Goal: Task Accomplishment & Management: Complete application form

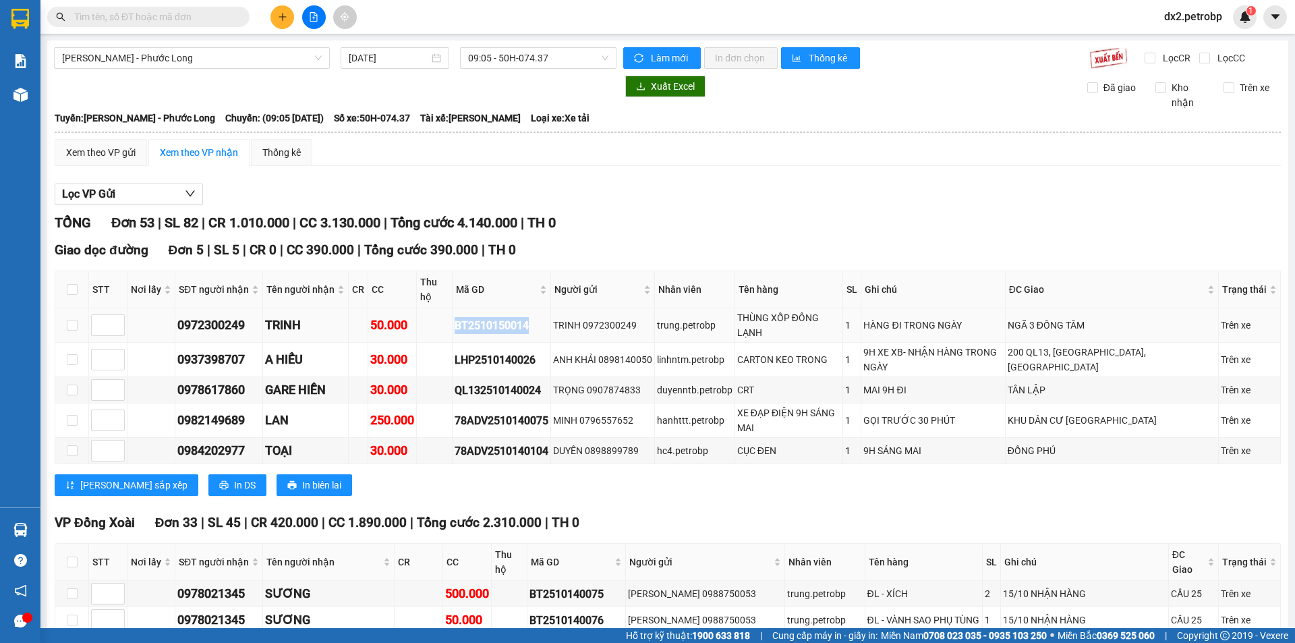
drag, startPoint x: 533, startPoint y: 307, endPoint x: 454, endPoint y: 307, distance: 78.9
click at [454, 308] on tr "0972300249 TRINH 50.000 BT2510150014 TRINH 0972300249 trung.petrobp THÙNG XỐP Đ…" at bounding box center [667, 325] width 1225 height 34
copy div "BT2510150014"
click at [198, 15] on input "text" at bounding box center [153, 16] width 159 height 15
paste input "BT2510150014"
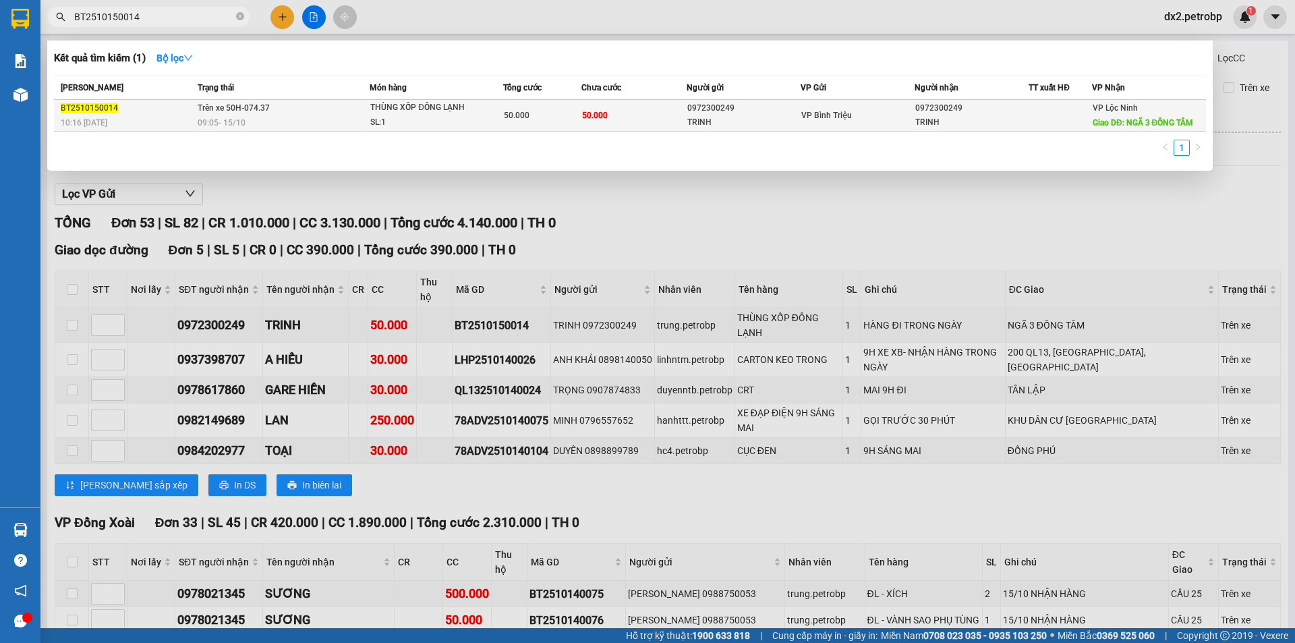
type input "BT2510150014"
click at [473, 117] on span "THÙNG XỐP ĐÔNG LẠNH SL: 1" at bounding box center [436, 114] width 132 height 29
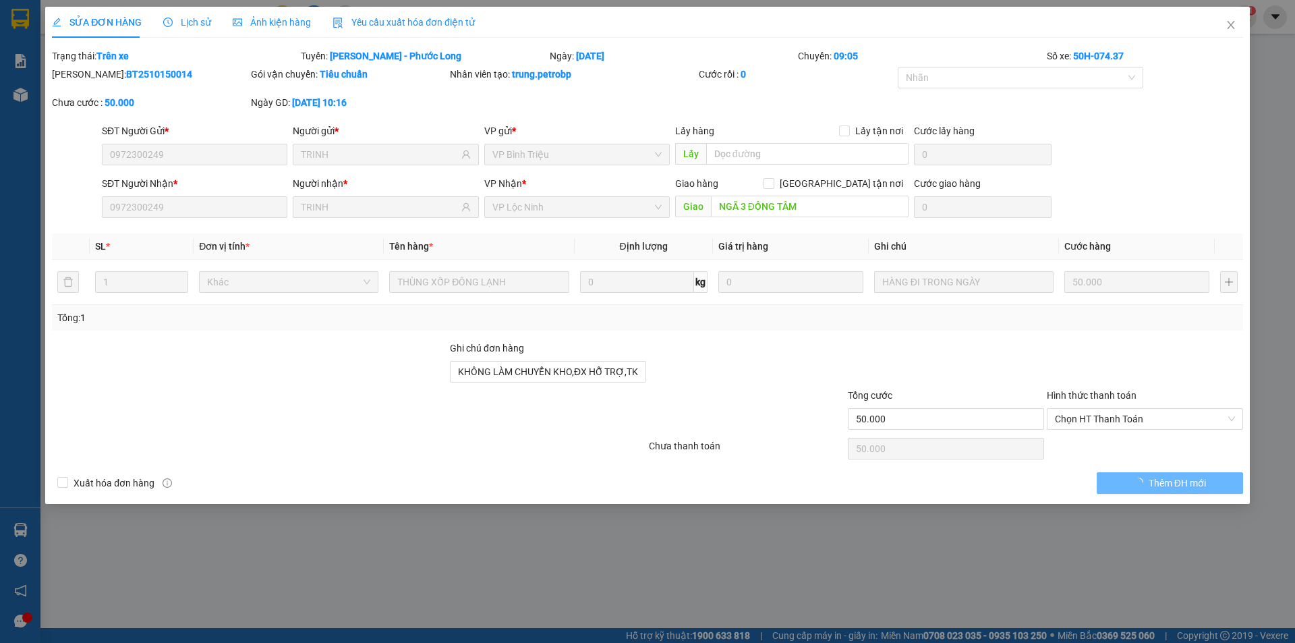
type input "0972300249"
type input "TRINH"
type input "0972300249"
type input "TRINH"
type input "NGÃ 3 ĐỒNG TÂM"
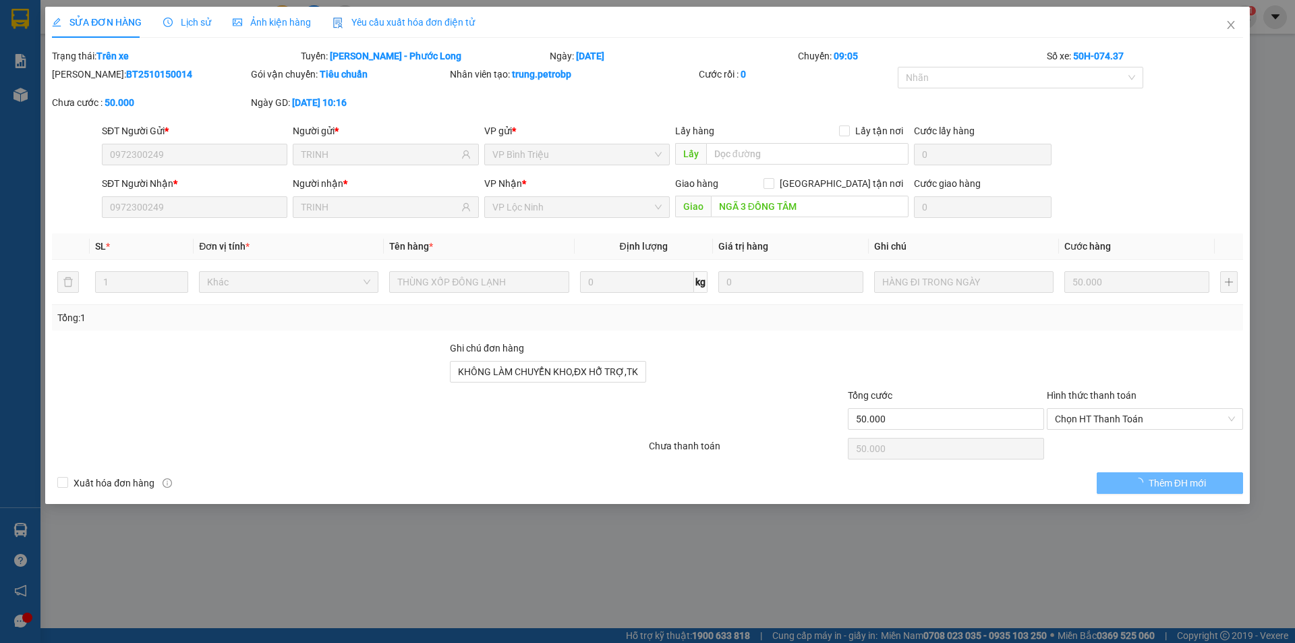
type input "KHÔNG LÀM CHUYỂN KHO,ĐX HỖ TRỢ,TKS"
type input "50.000"
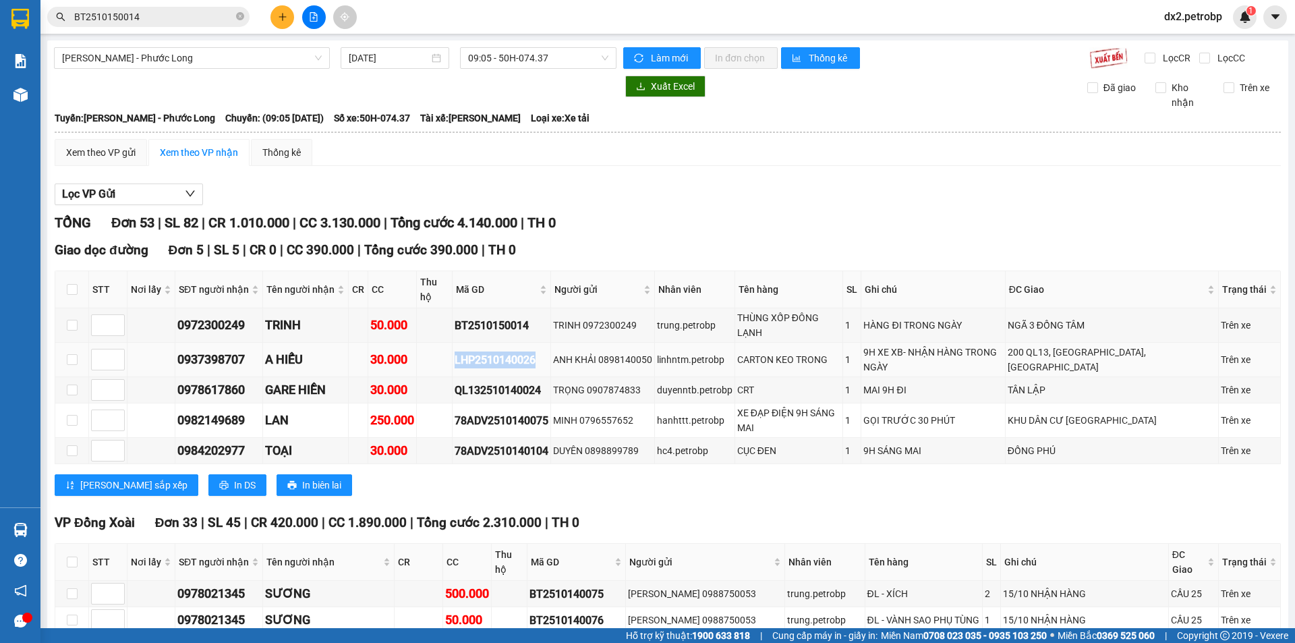
drag, startPoint x: 541, startPoint y: 332, endPoint x: 454, endPoint y: 334, distance: 86.3
click at [454, 343] on tr "0937398707 A HIẾU 30.000 LHP2510140026 ANH KHẢI 0898140050 linhntm.petrobp CART…" at bounding box center [667, 360] width 1225 height 34
copy div "LHP2510140026"
click at [240, 17] on icon "close-circle" at bounding box center [240, 16] width 8 height 8
click at [183, 13] on input "text" at bounding box center [153, 16] width 159 height 15
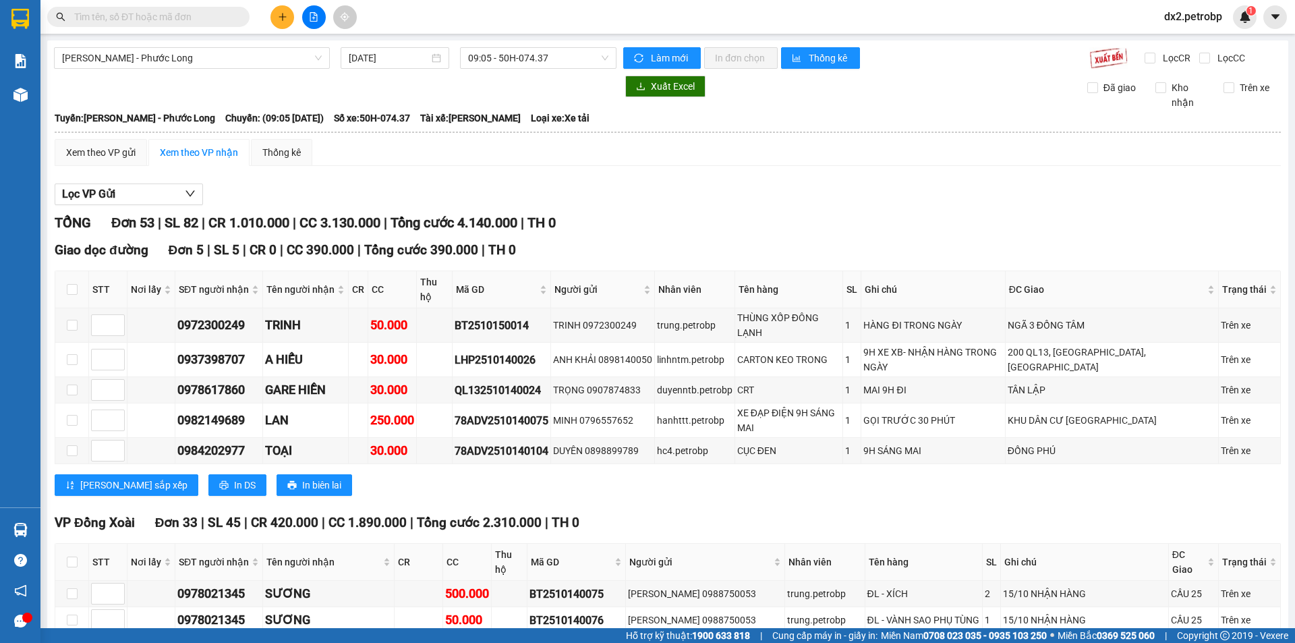
paste input "LHP2510140026"
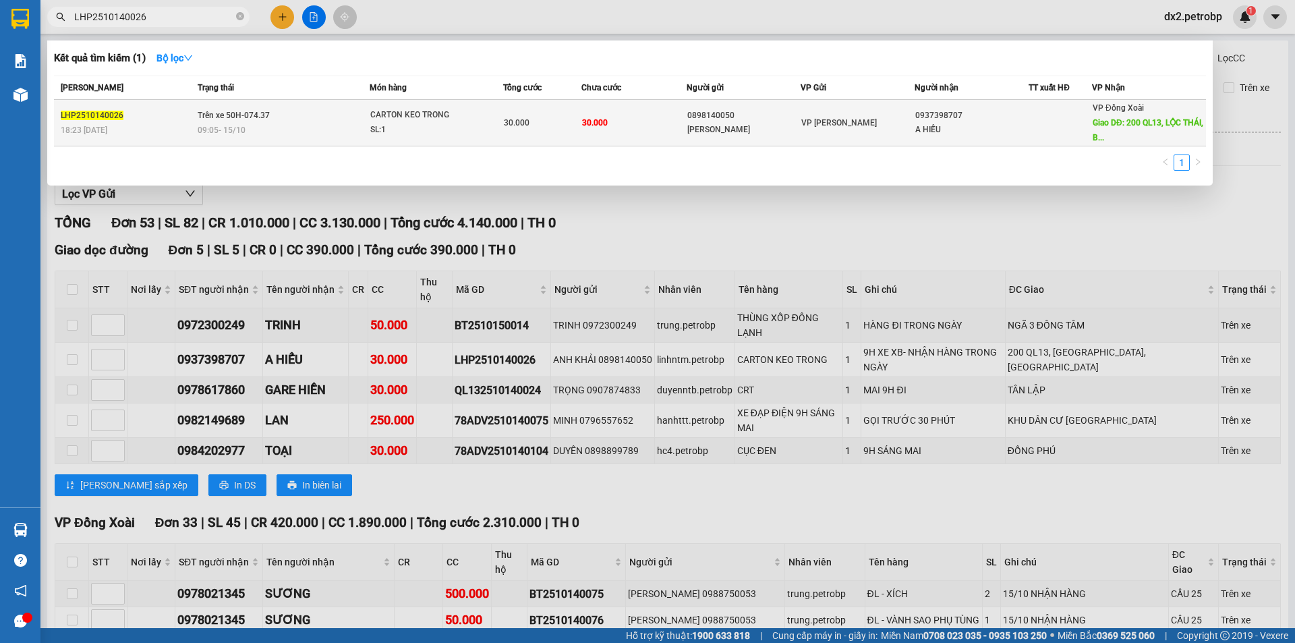
type input "LHP2510140026"
click at [429, 123] on div "SL: 1" at bounding box center [420, 130] width 101 height 15
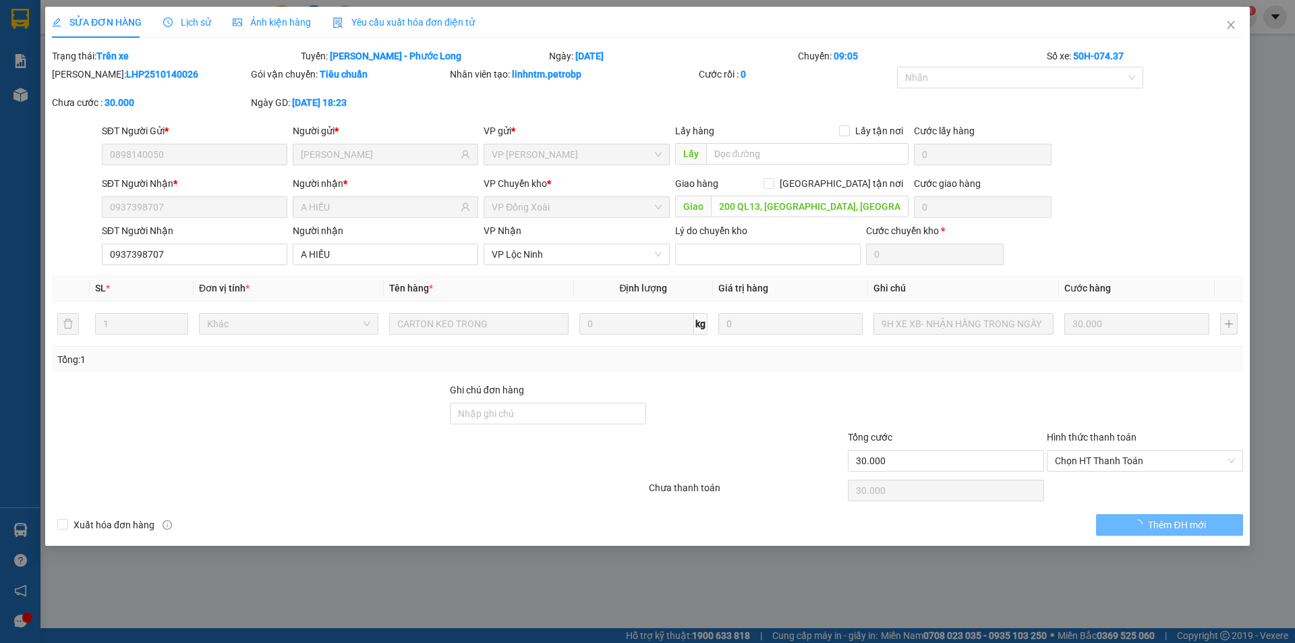
type input "0898140050"
type input "ANH KHẢI"
type input "0937398707"
type input "A HIẾU"
type input "200 QL13, [GEOGRAPHIC_DATA], [GEOGRAPHIC_DATA]"
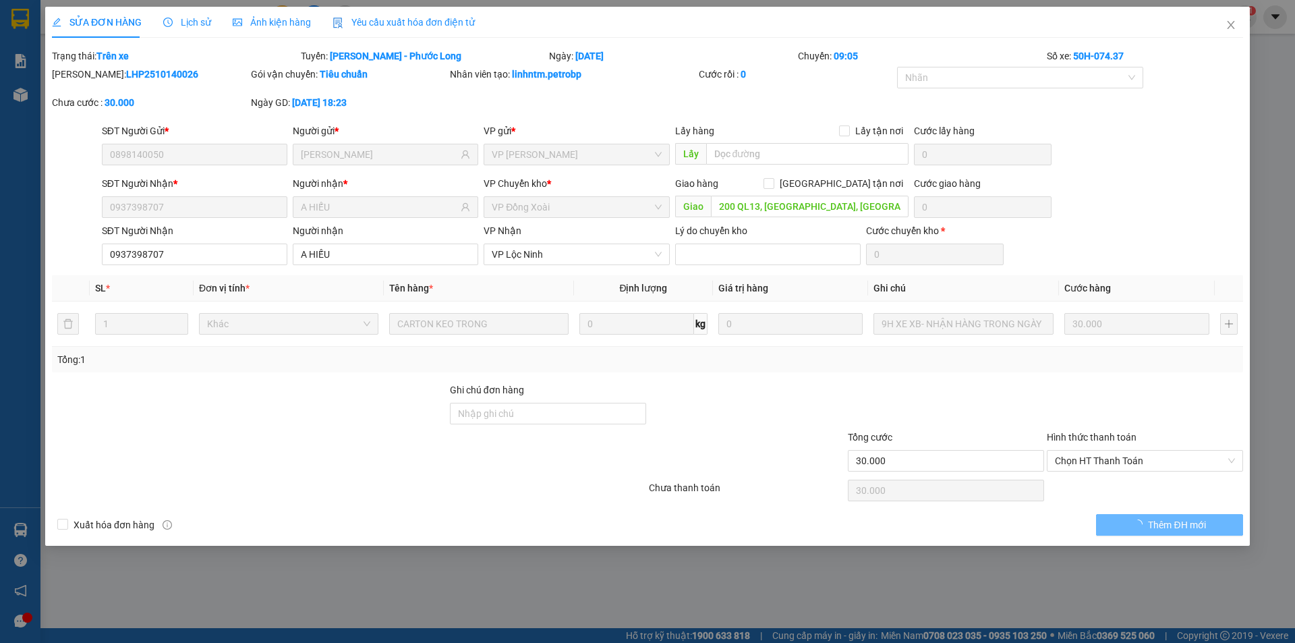
type input "30.000"
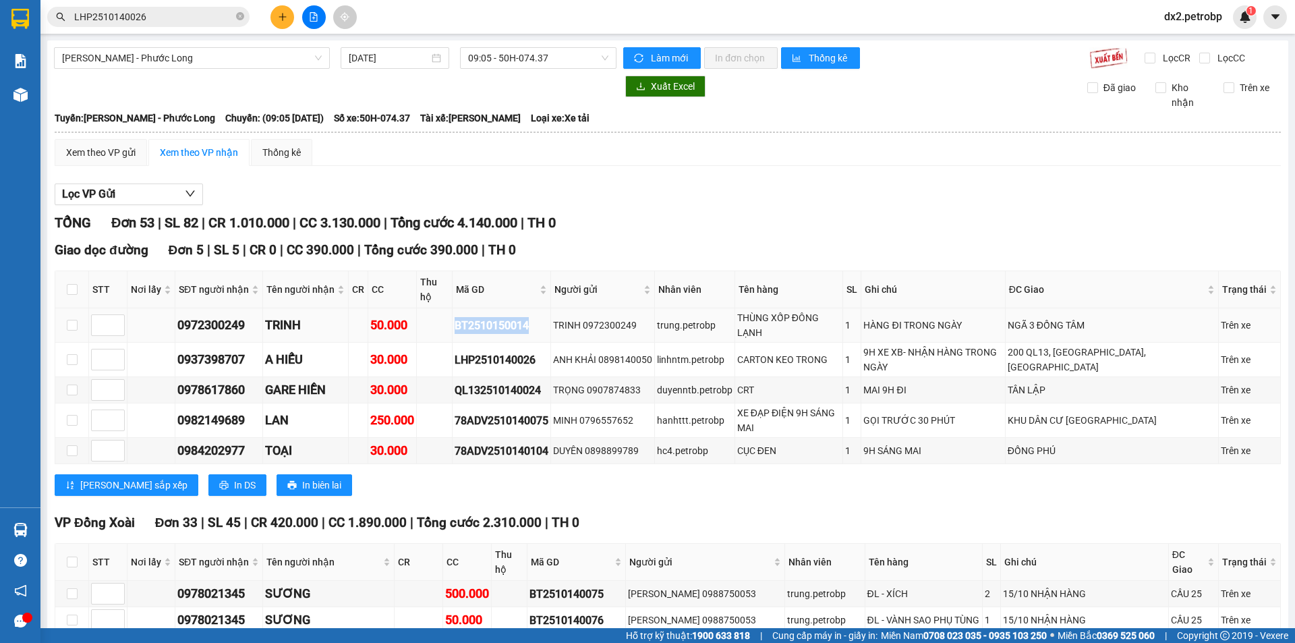
drag, startPoint x: 534, startPoint y: 307, endPoint x: 449, endPoint y: 318, distance: 85.6
click at [449, 318] on tr "0972300249 TRINH 50.000 BT2510150014 TRINH 0972300249 trung.petrobp THÙNG XỐP Đ…" at bounding box center [667, 325] width 1225 height 34
copy div "BT2510150014"
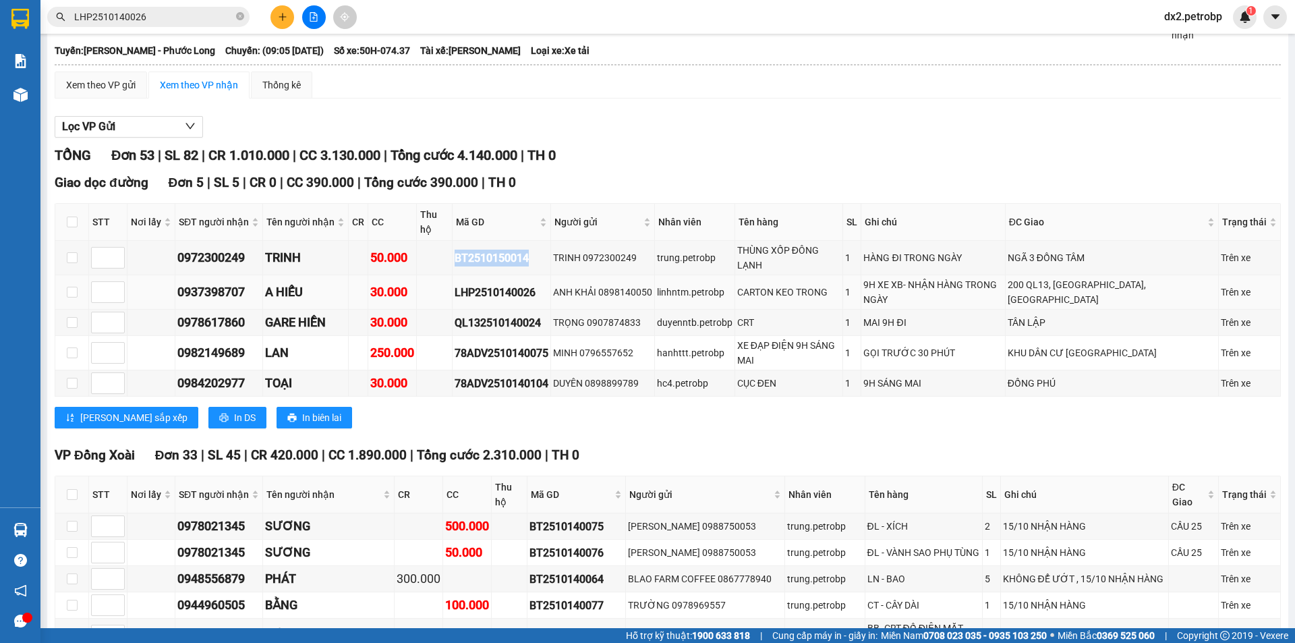
copy div "BT2510150014"
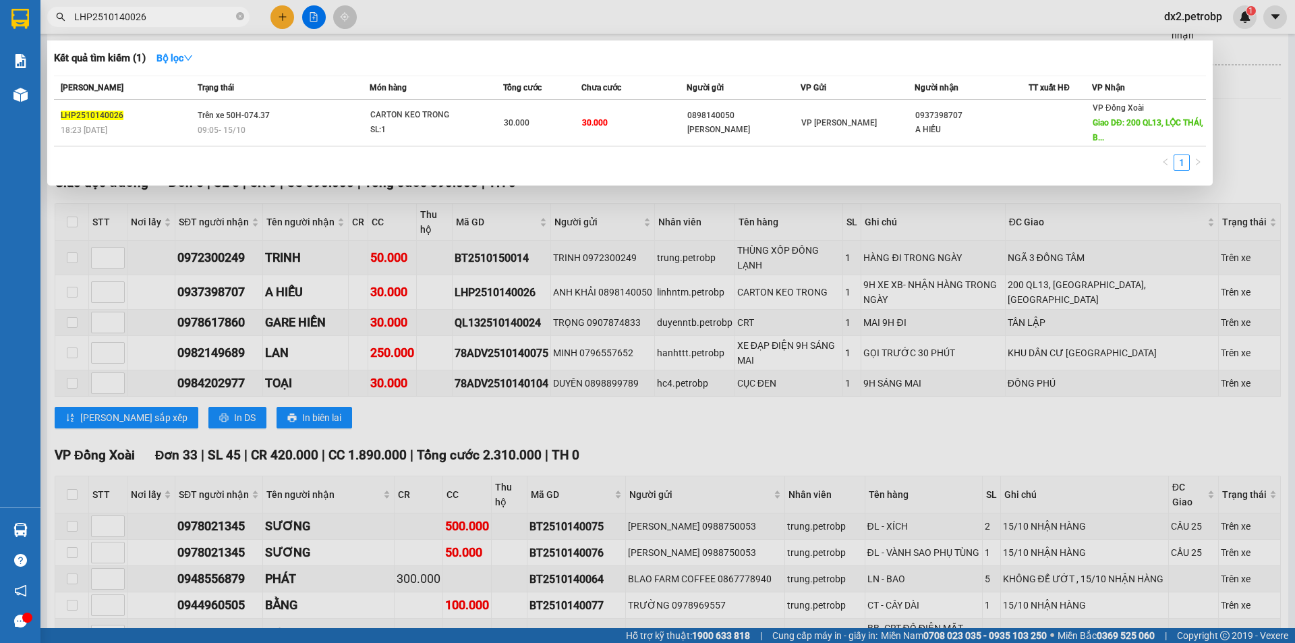
click at [191, 16] on input "LHP2510140026" at bounding box center [153, 16] width 159 height 15
paste input "BT2510150014"
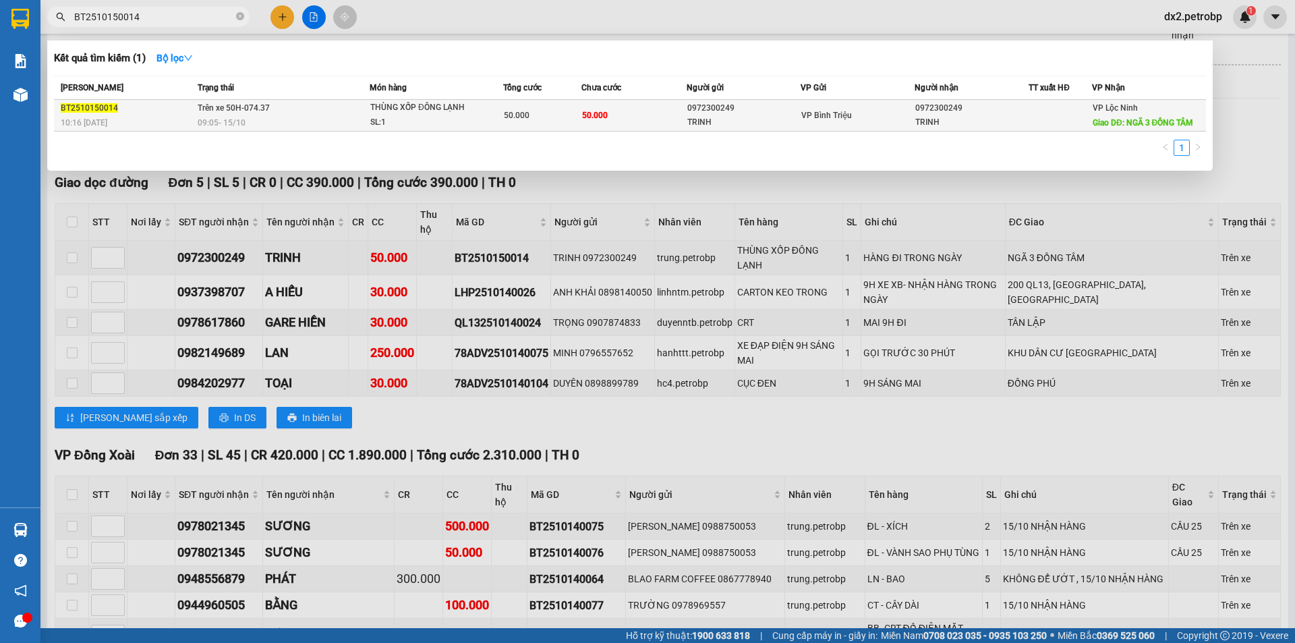
type input "BT2510150014"
click at [457, 108] on div "THÙNG XỐP ĐÔNG LẠNH" at bounding box center [420, 107] width 101 height 15
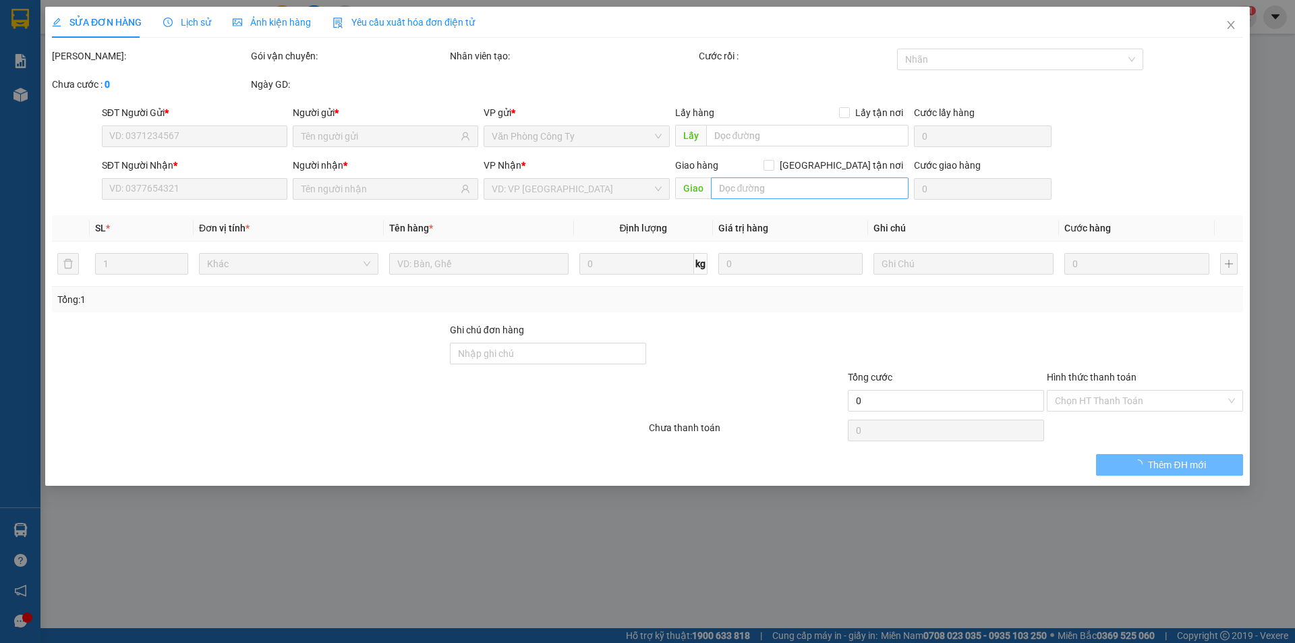
type input "0972300249"
type input "TRINH"
type input "0972300249"
type input "TRINH"
type input "NGÃ 3 ĐỒNG TÂM"
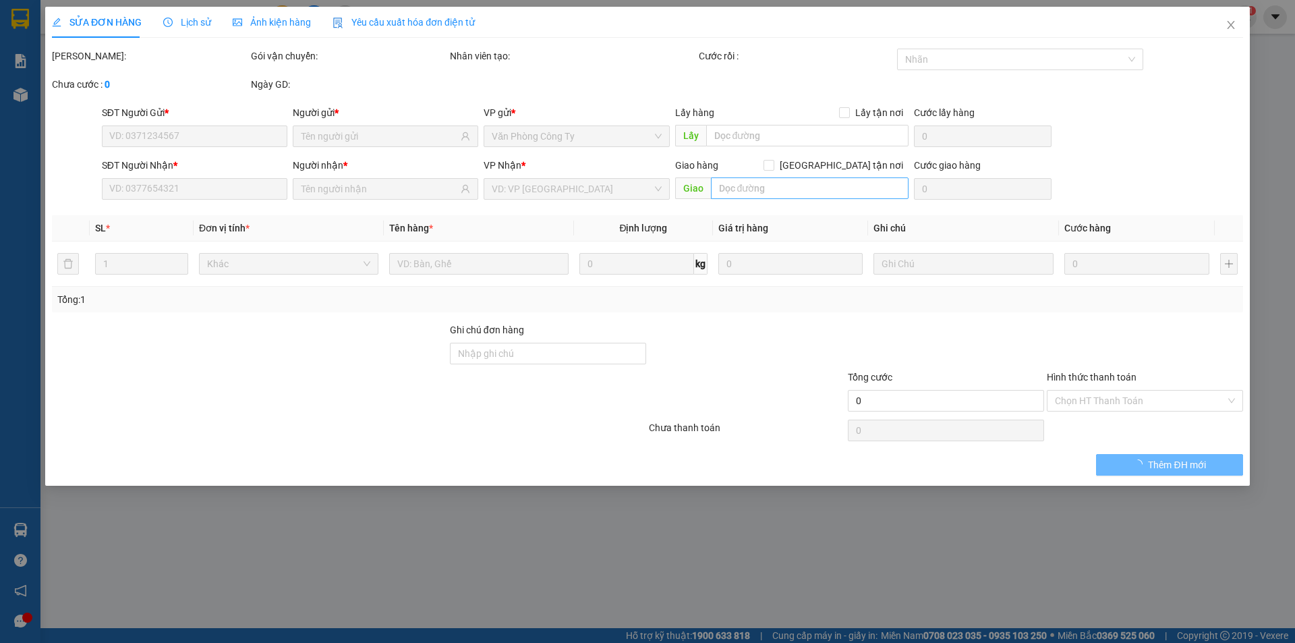
type input "KHÔNG LÀM CHUYỂN KHO,ĐX HỖ TRỢ,TKS"
type input "50.000"
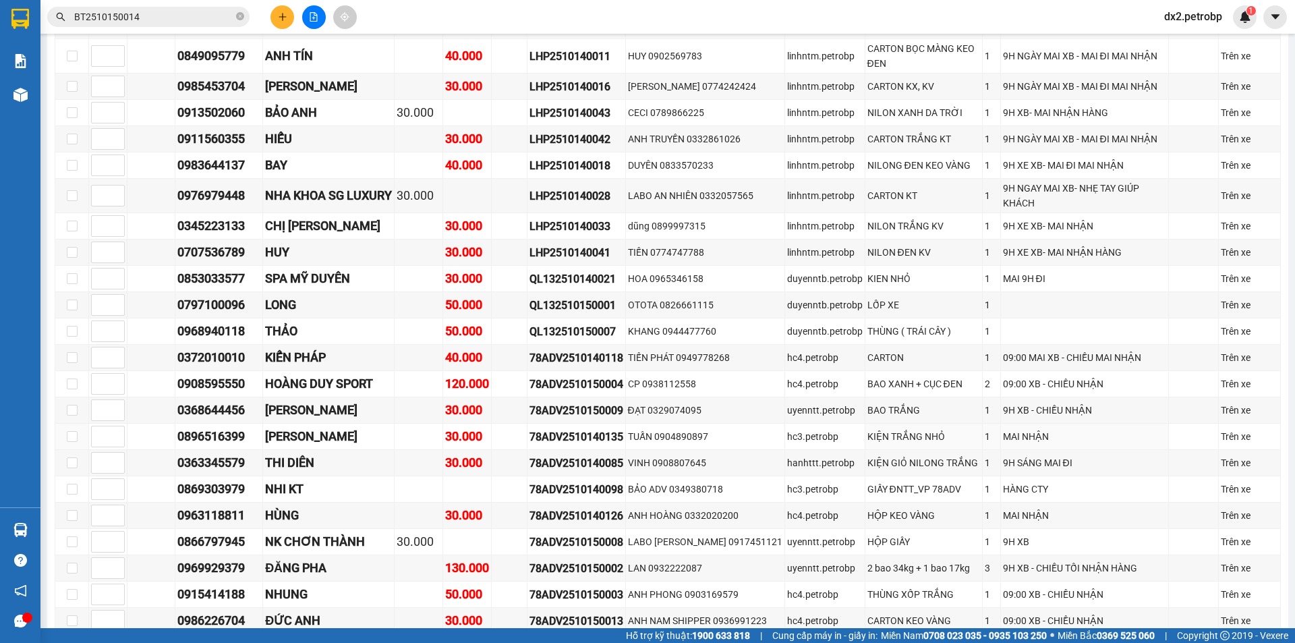
scroll to position [337, 0]
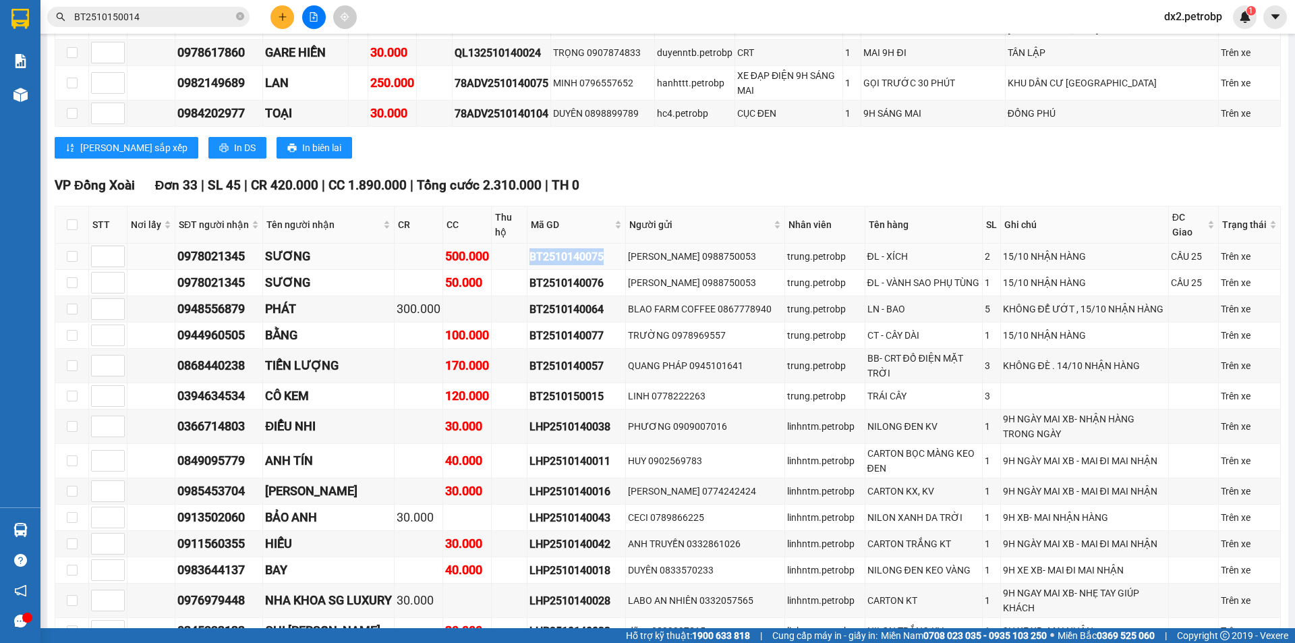
drag, startPoint x: 607, startPoint y: 216, endPoint x: 521, endPoint y: 222, distance: 85.8
click at [521, 243] on tr "0978021345 SƯƠNG 500.000 BT2510140075 THÚY KIỀU 0988750053 trung.petrobp ĐL - X…" at bounding box center [667, 256] width 1225 height 26
copy div "BT2510140075"
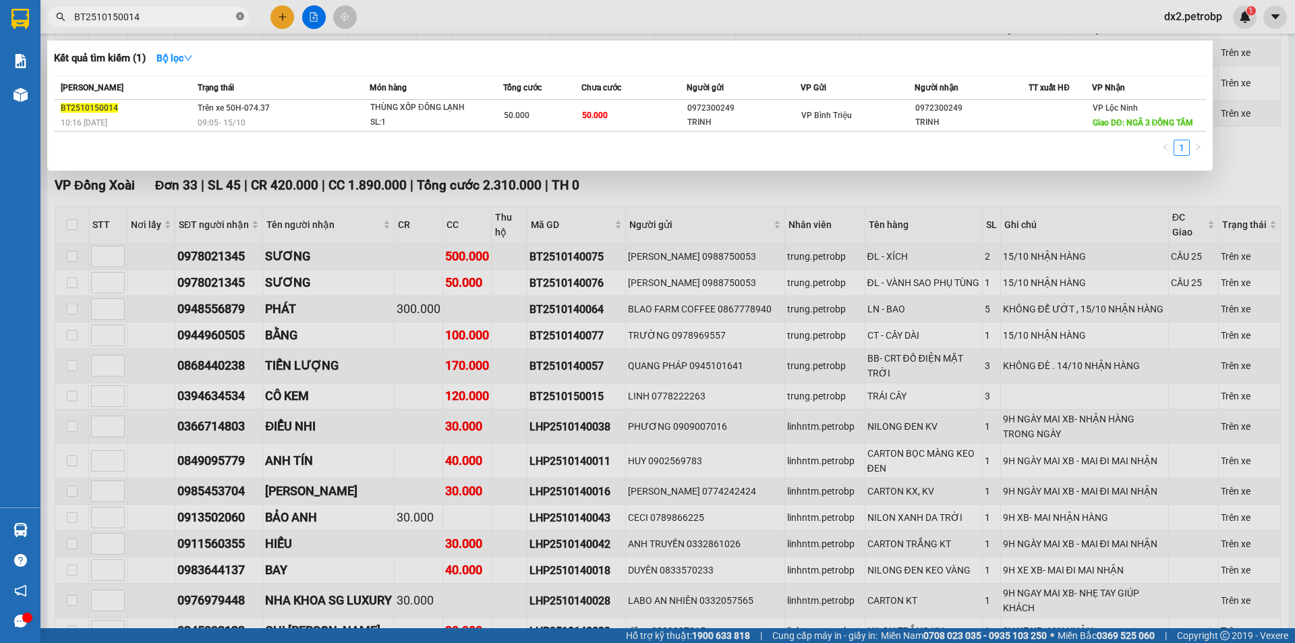
click at [243, 15] on icon "close-circle" at bounding box center [240, 16] width 8 height 8
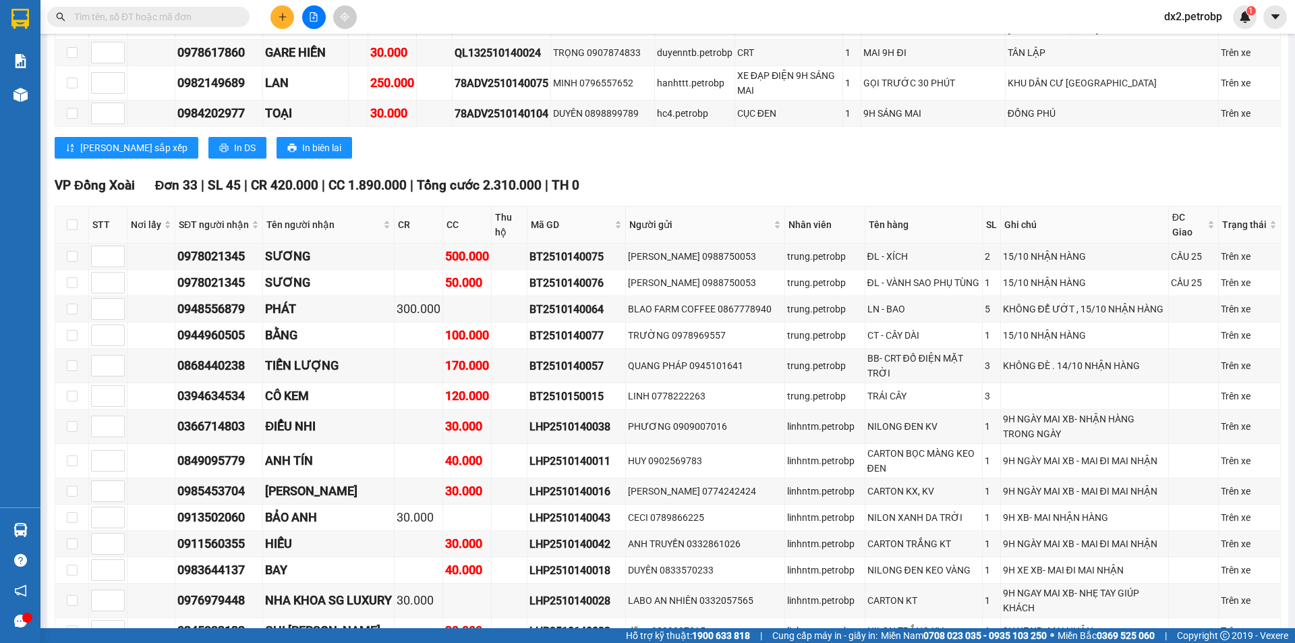
click at [180, 20] on input "text" at bounding box center [153, 16] width 159 height 15
paste input "BT2510140075"
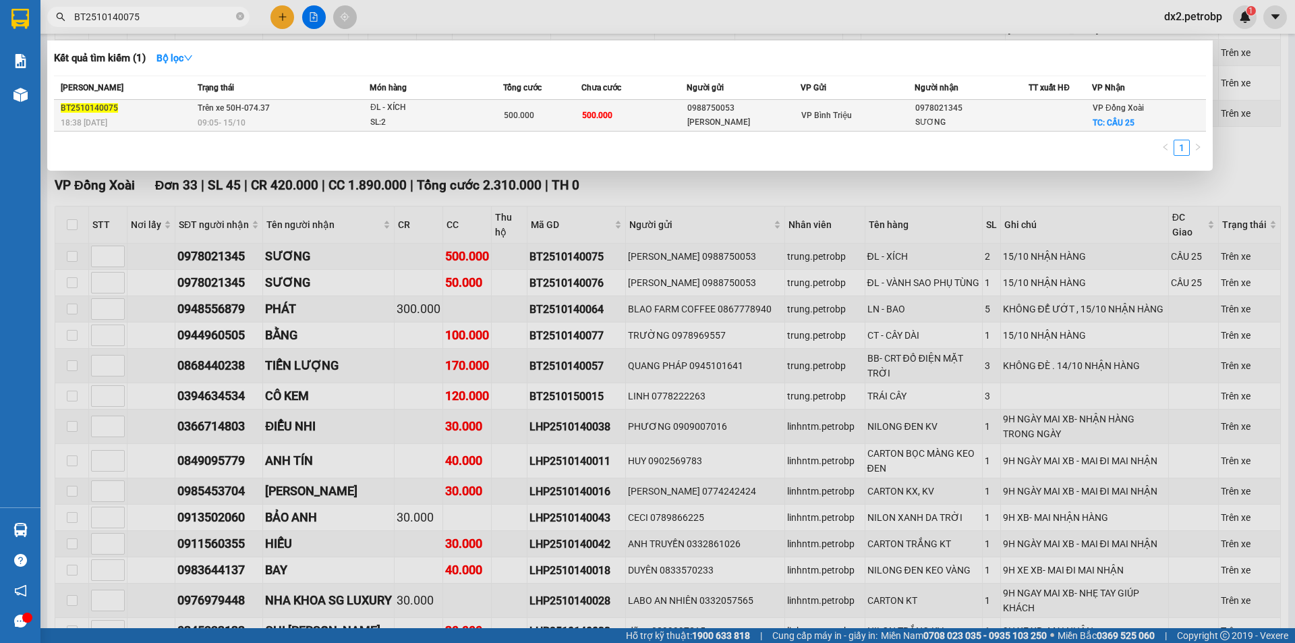
type input "BT2510140075"
click at [442, 115] on div "SL: 2" at bounding box center [420, 122] width 101 height 15
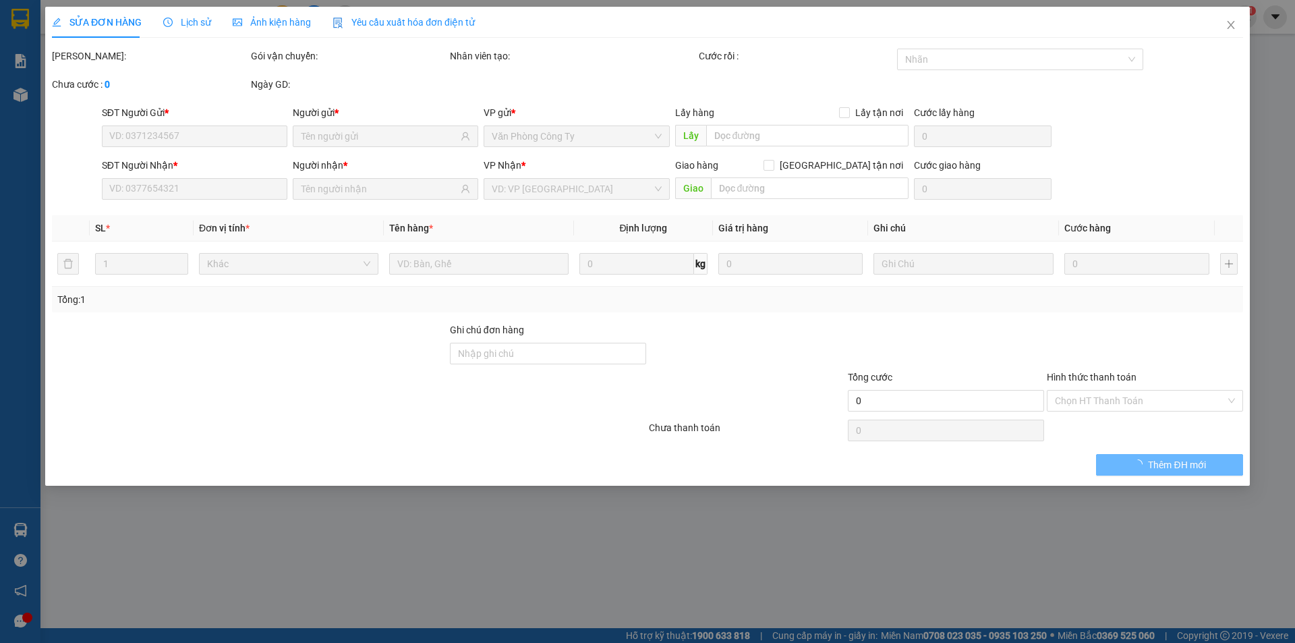
type input "0988750053"
type input "THÚY KIỀU"
type input "0978021345"
type input "SƯƠNG"
checkbox input "true"
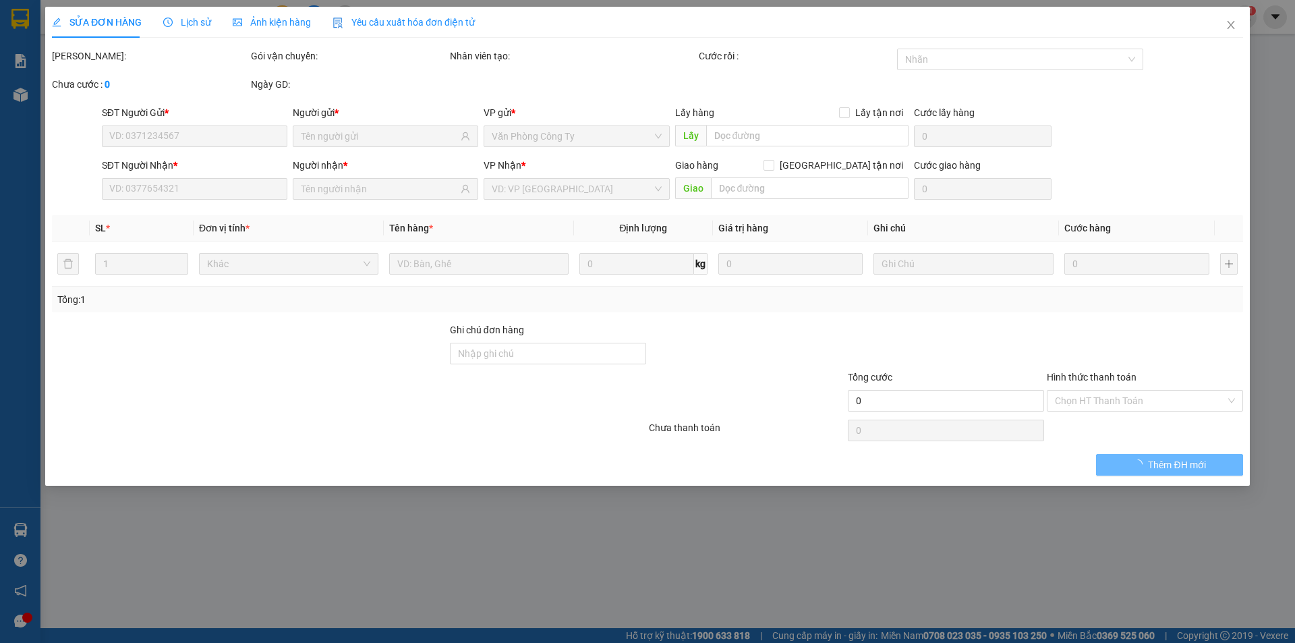
type input "CẦU 25"
type input "500.000"
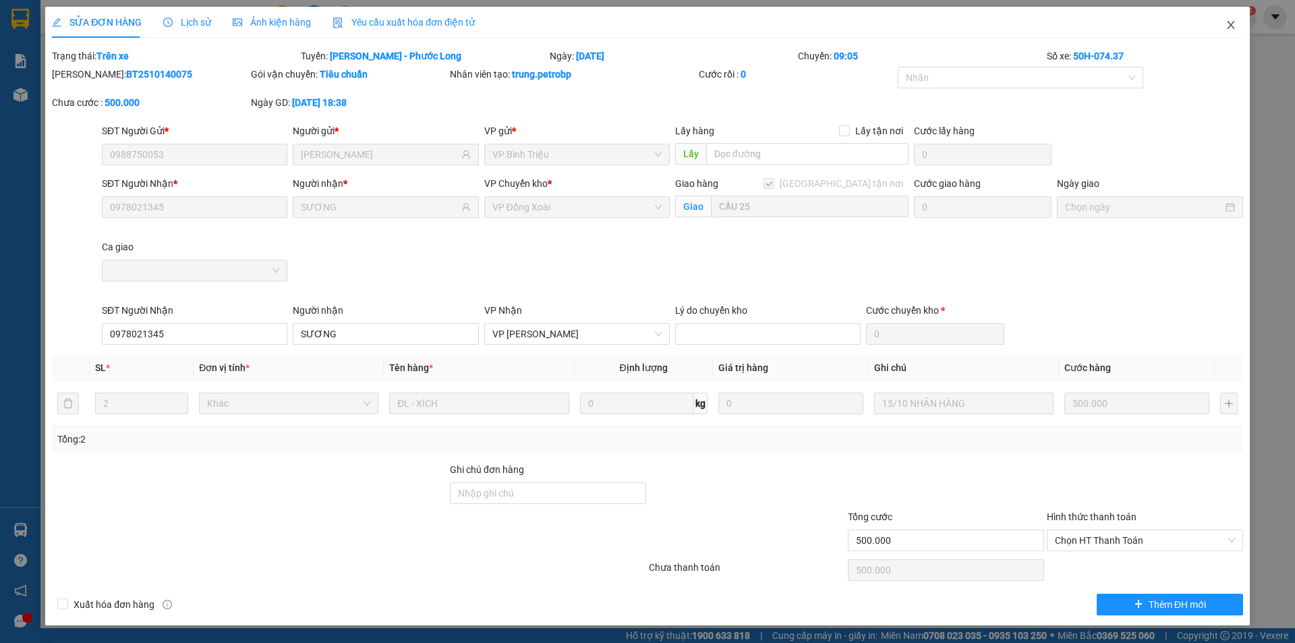
click at [1226, 21] on icon "close" at bounding box center [1230, 25] width 11 height 11
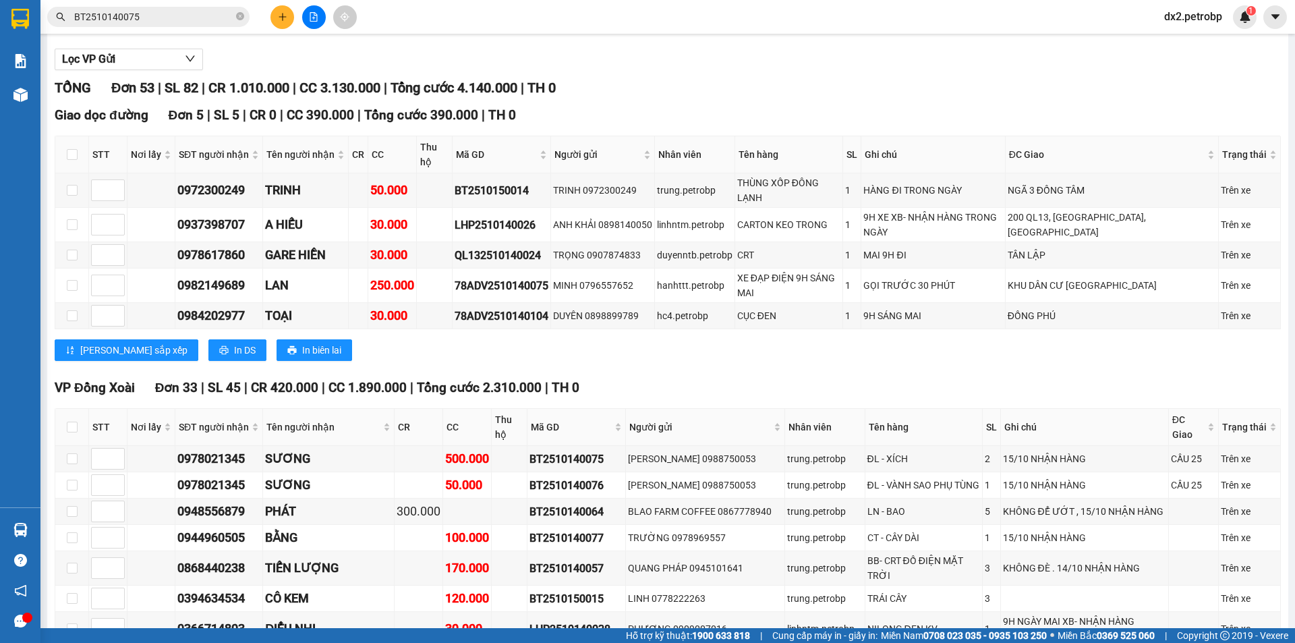
scroll to position [202, 0]
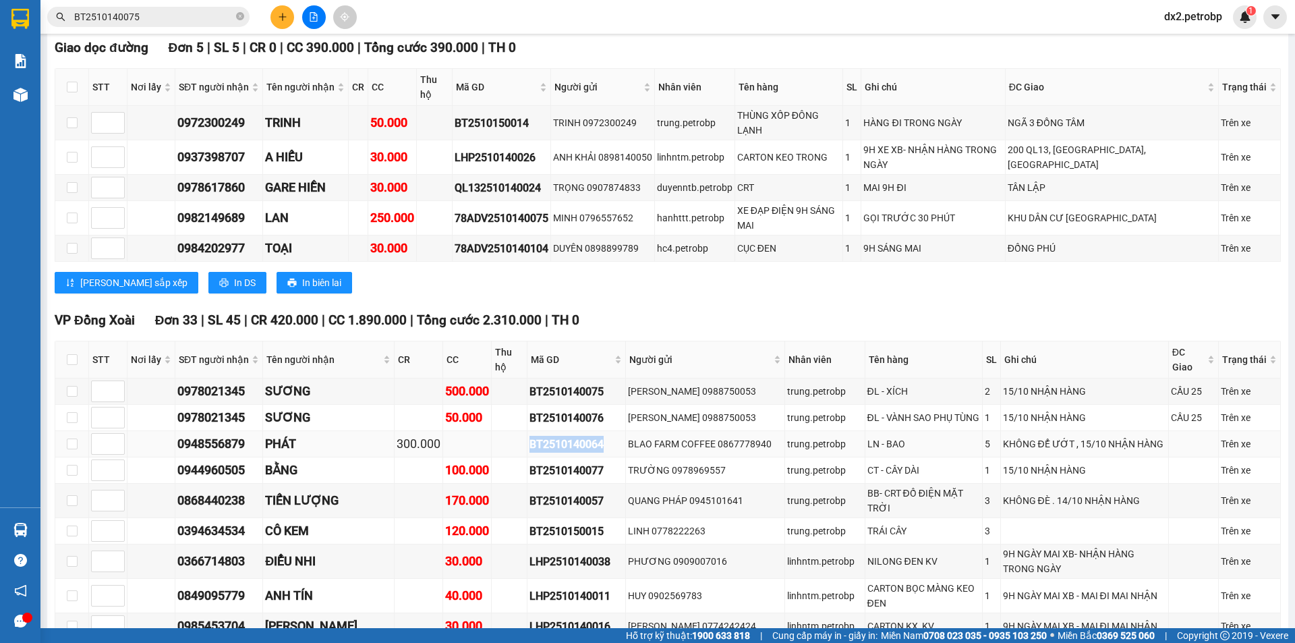
drag, startPoint x: 607, startPoint y: 413, endPoint x: 531, endPoint y: 414, distance: 76.2
click at [531, 431] on tr "0948556879 PHÁT 300.000 BT2510140064 BLAO FARM COFFEE 0867778940 trung.petrobp …" at bounding box center [667, 444] width 1225 height 26
copy div "BT2510140064"
click at [242, 13] on icon "close-circle" at bounding box center [240, 16] width 8 height 8
click at [182, 16] on input "text" at bounding box center [153, 16] width 159 height 15
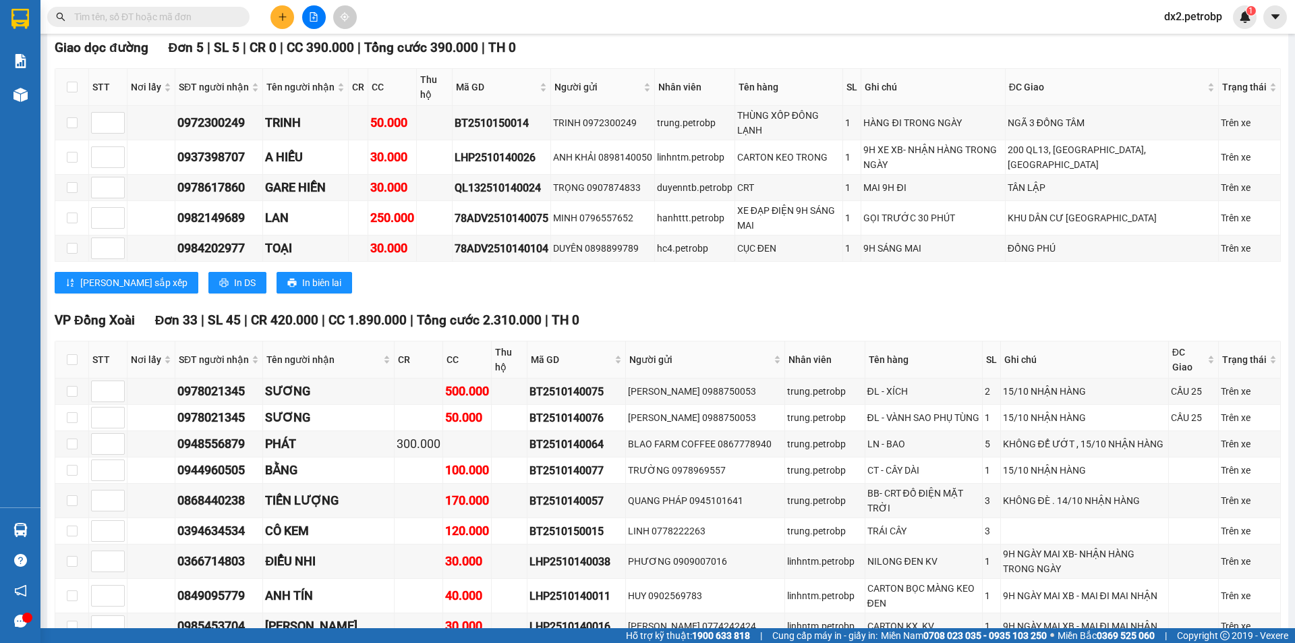
paste input "BT2510140064"
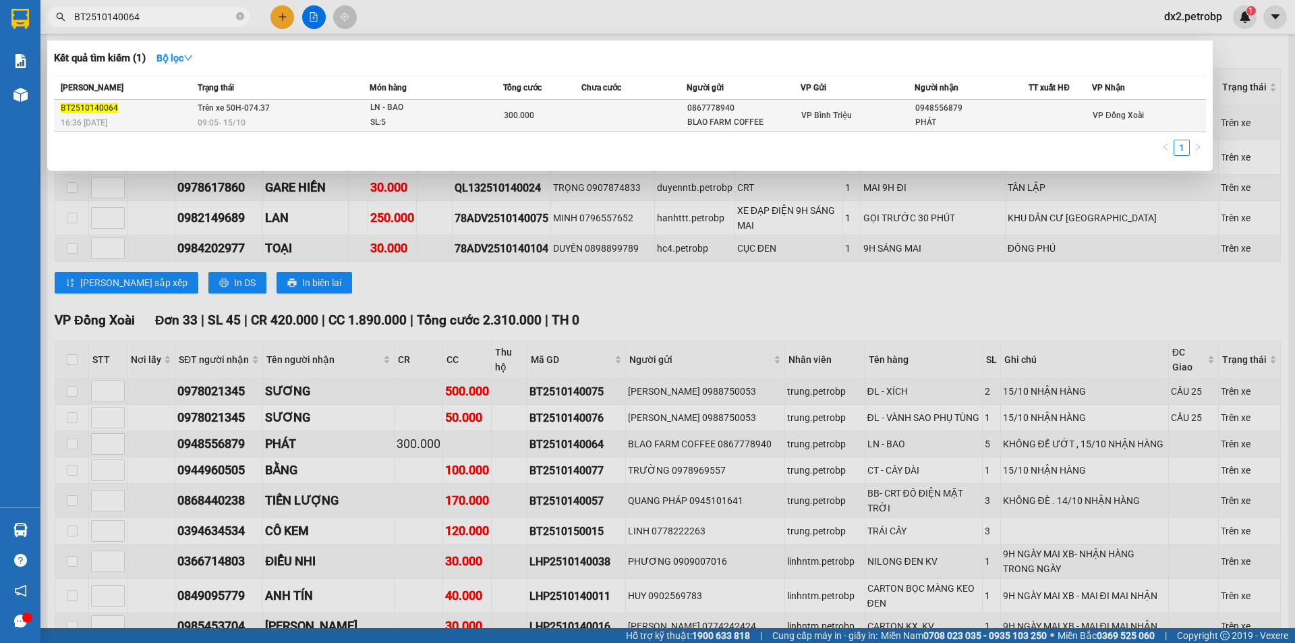
type input "BT2510140064"
click at [474, 119] on span "LN - BAO SL: 5" at bounding box center [436, 114] width 132 height 29
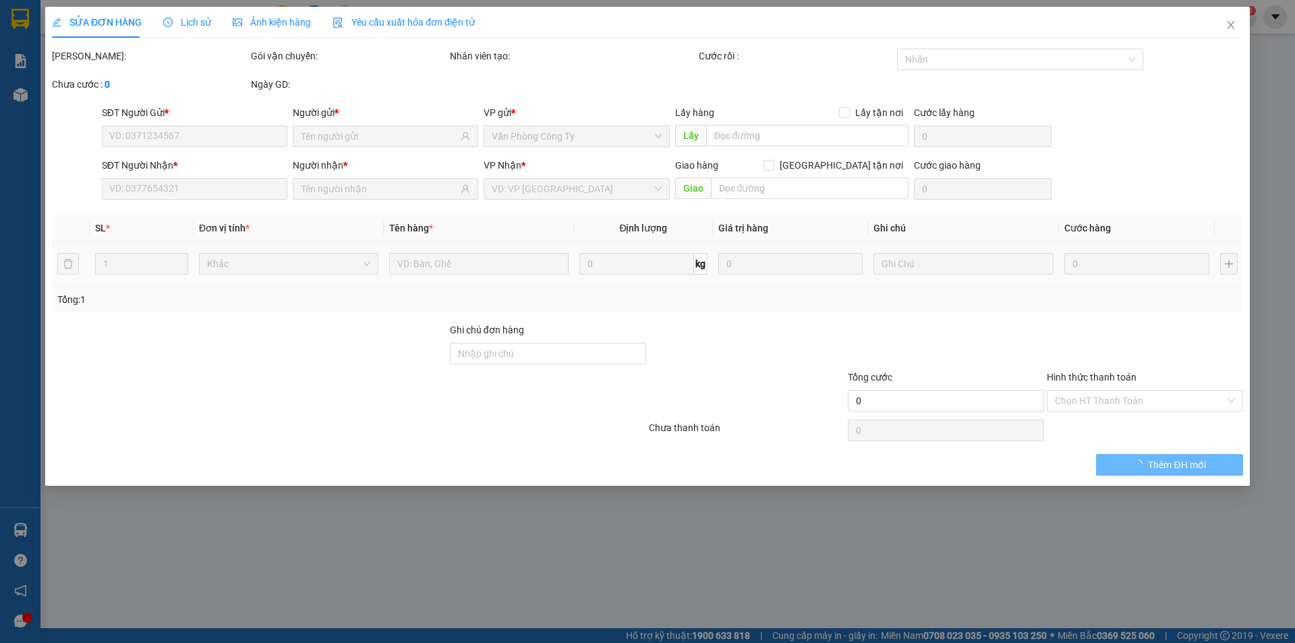
type input "0867778940"
type input "BLAO FARM COFFEE"
type input "0948556879"
type input "PHÁT"
type input "300.000"
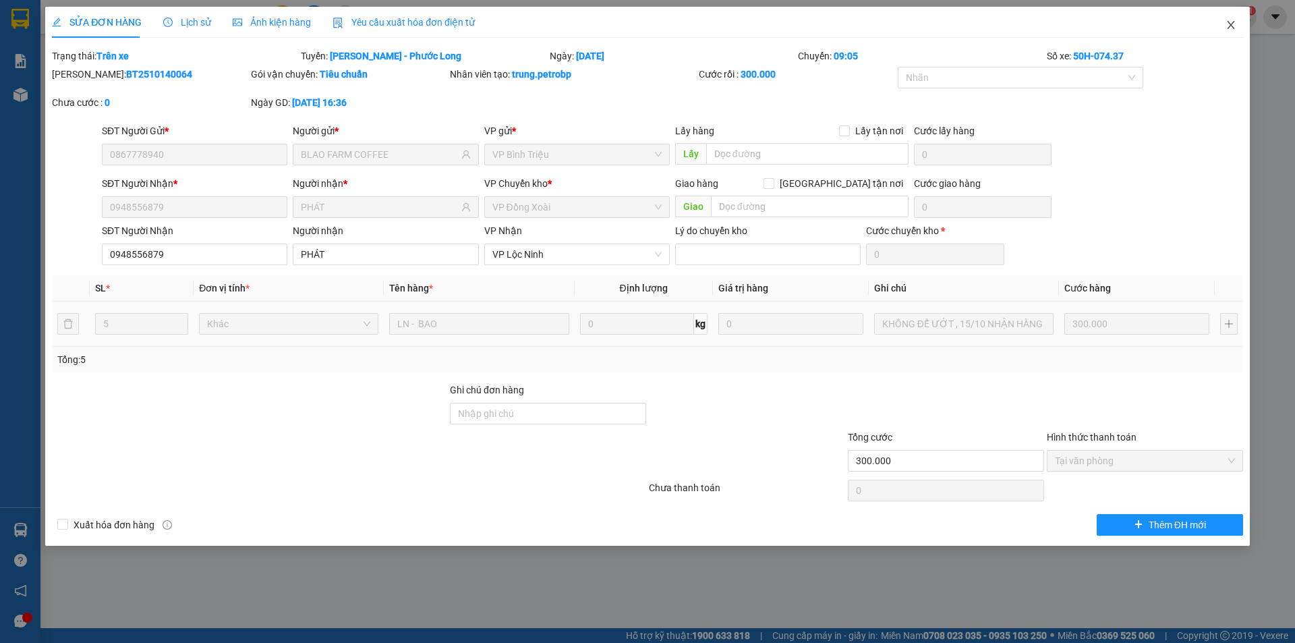
click at [1232, 22] on icon "close" at bounding box center [1230, 25] width 11 height 11
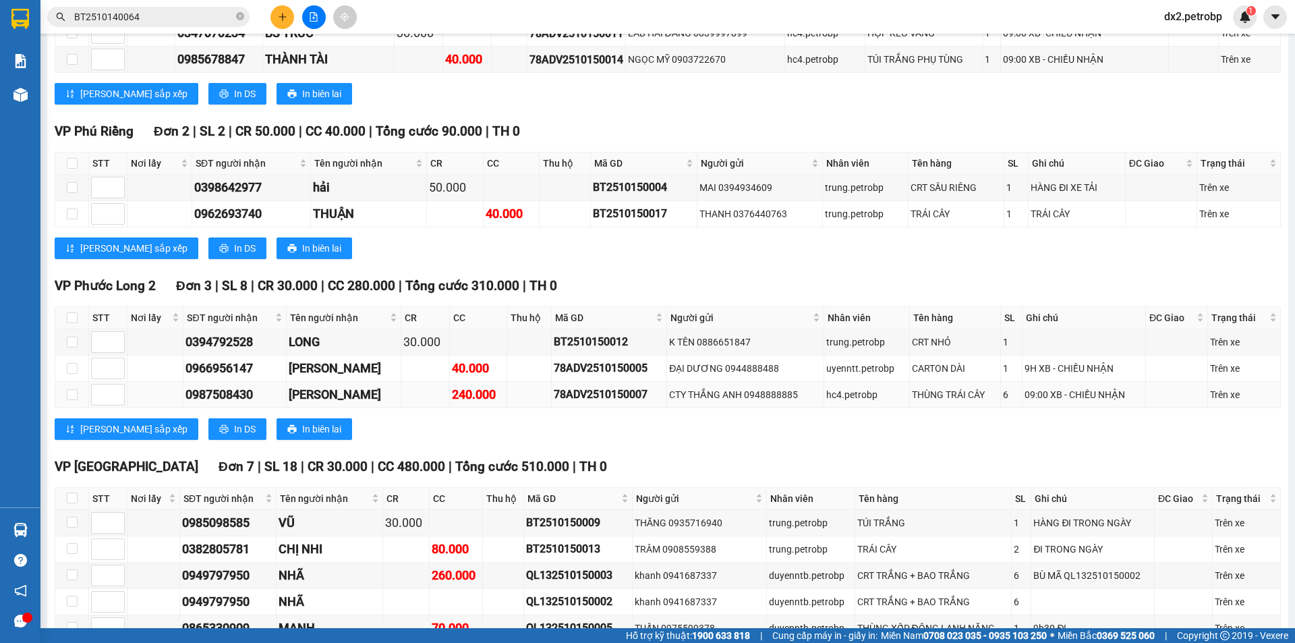
scroll to position [1483, 0]
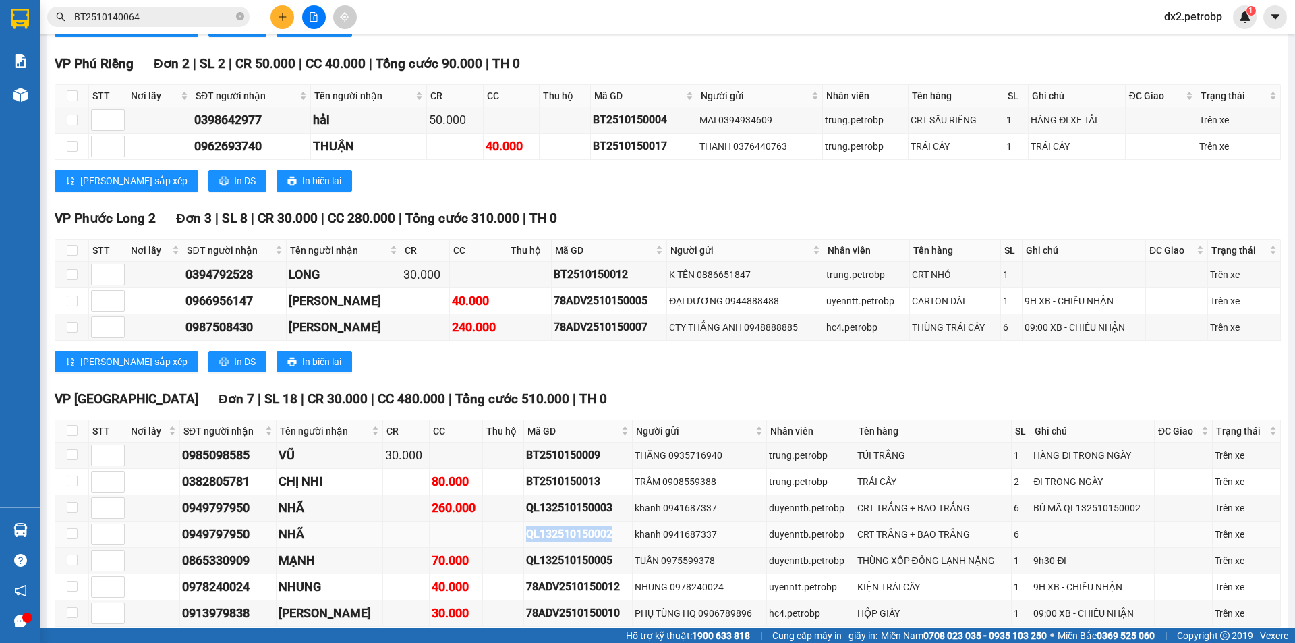
drag, startPoint x: 601, startPoint y: 503, endPoint x: 511, endPoint y: 513, distance: 90.9
click at [511, 521] on tr "0949797950 NHÃ QL132510150002 khanh 0941687337 duyenntb.petrobp CRT TRẮNG + BAO…" at bounding box center [667, 534] width 1225 height 26
click at [691, 579] on div "NHUNG 0978240024" at bounding box center [698, 586] width 129 height 15
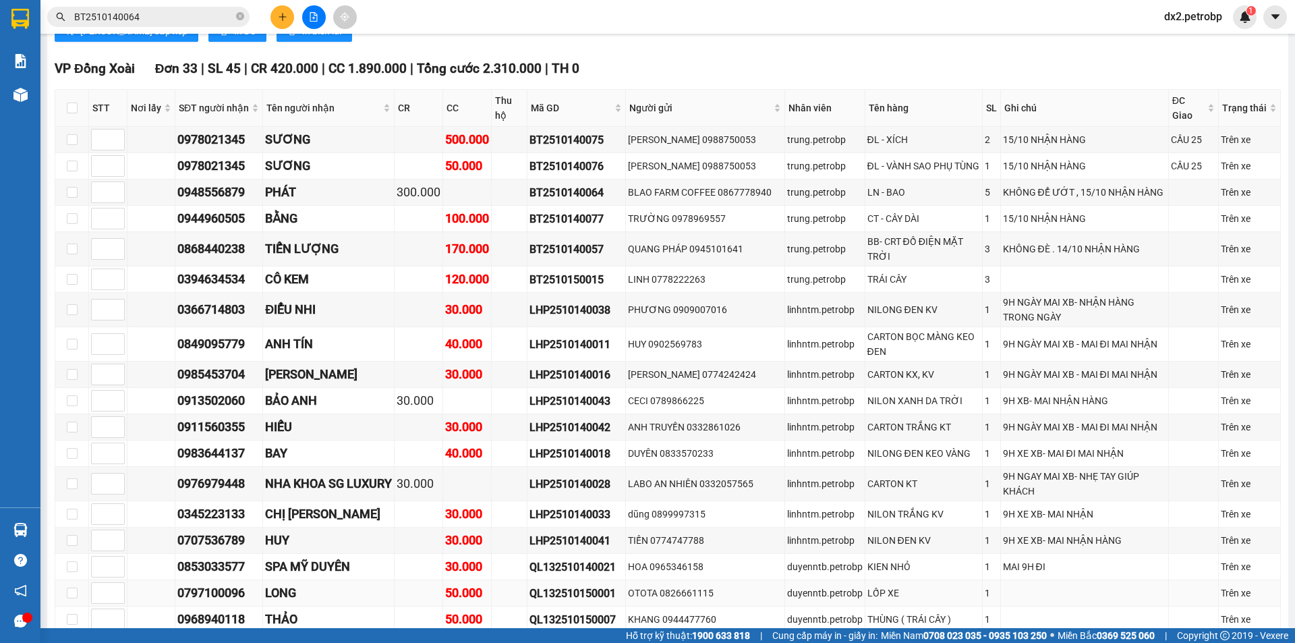
scroll to position [386, 0]
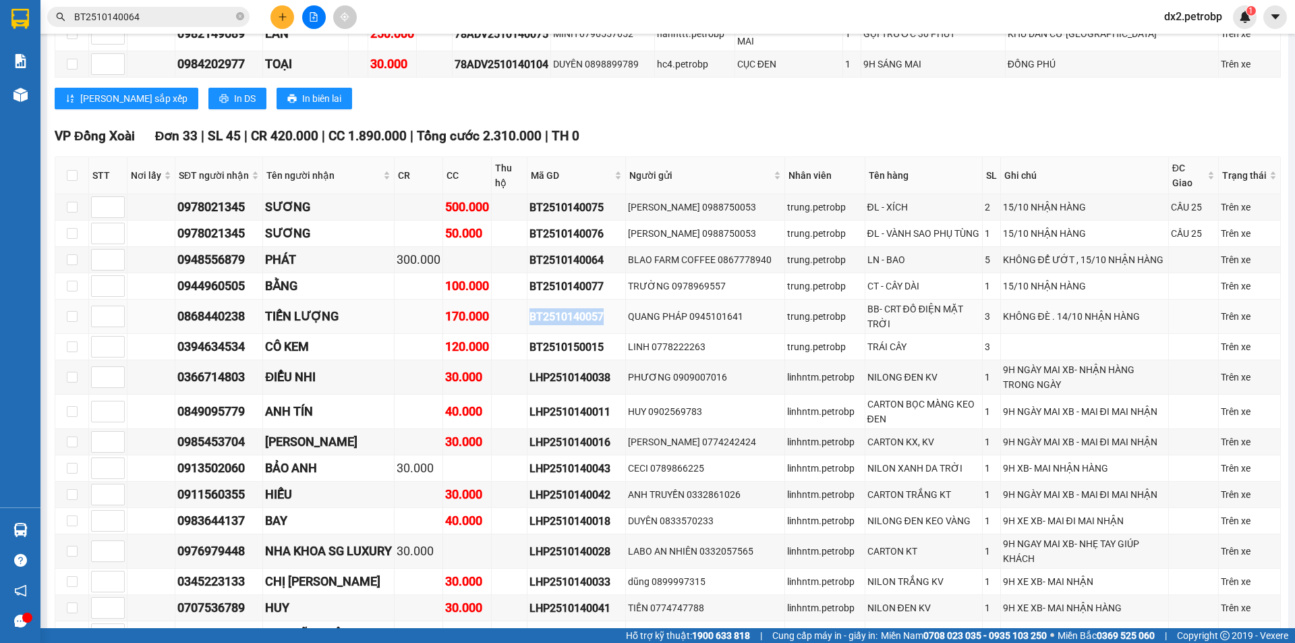
drag, startPoint x: 609, startPoint y: 283, endPoint x: 531, endPoint y: 283, distance: 78.2
click at [531, 299] on tr "0868440238 TIẾN LƯỢNG 170.000 BT2510140057 QUANG PHÁP 0945101641 trung.petrobp …" at bounding box center [667, 316] width 1225 height 34
click at [438, 394] on td at bounding box center [418, 411] width 49 height 34
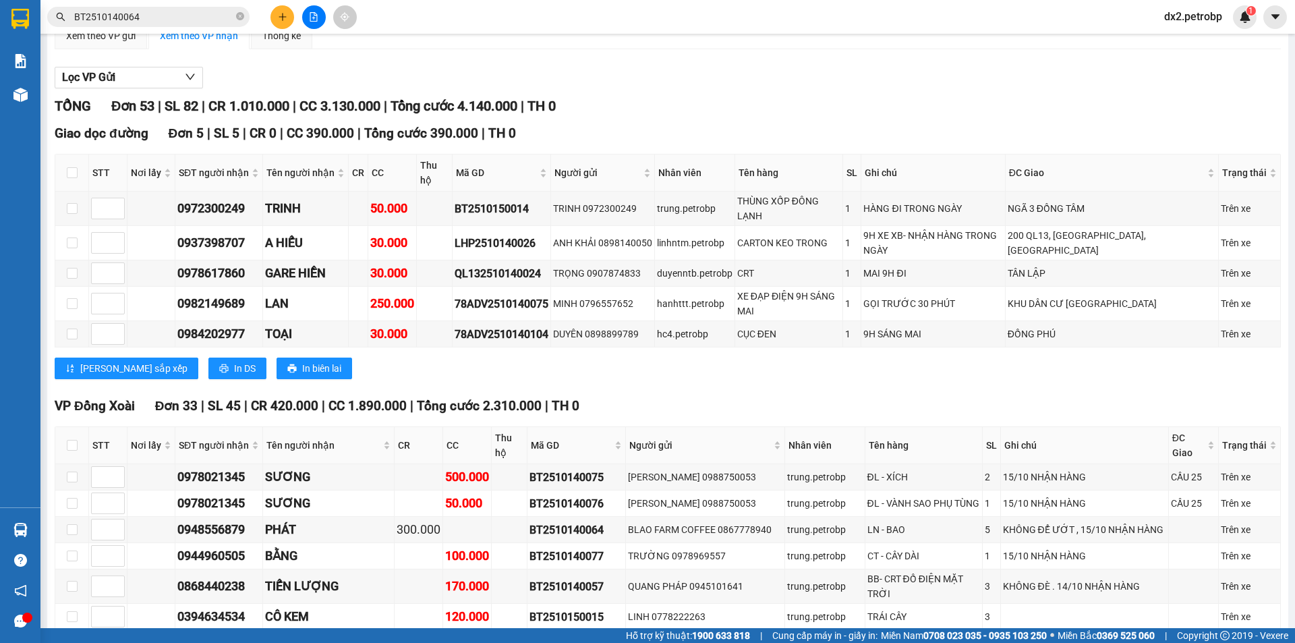
scroll to position [0, 0]
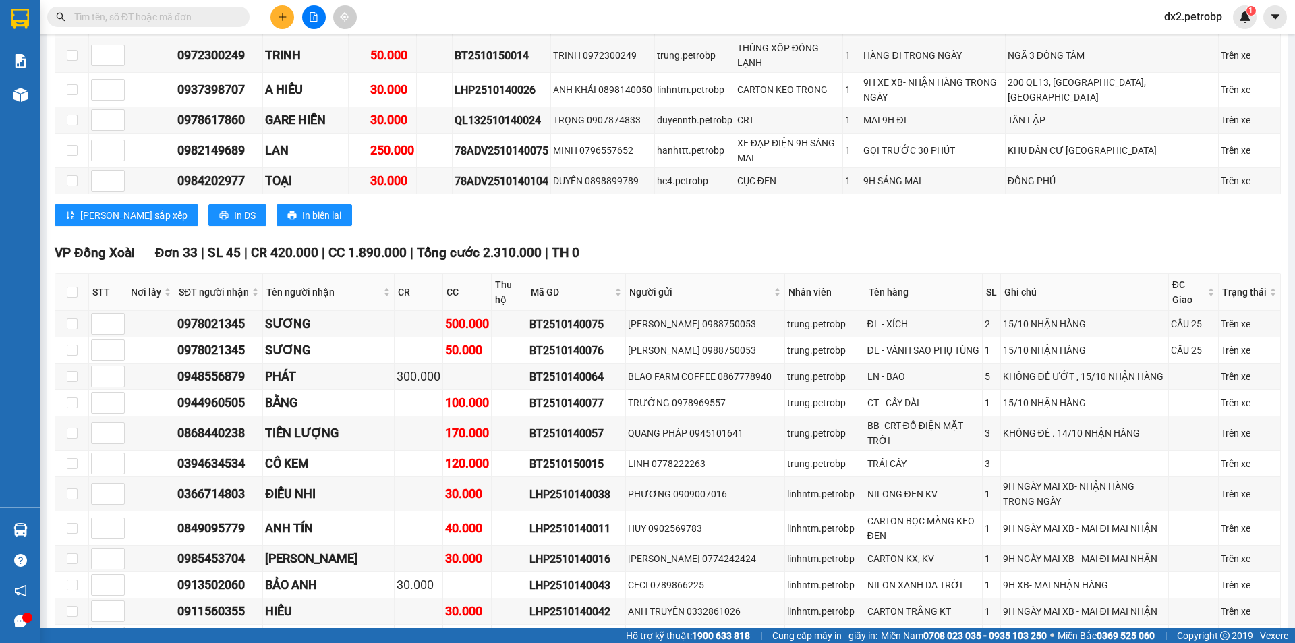
scroll to position [337, 0]
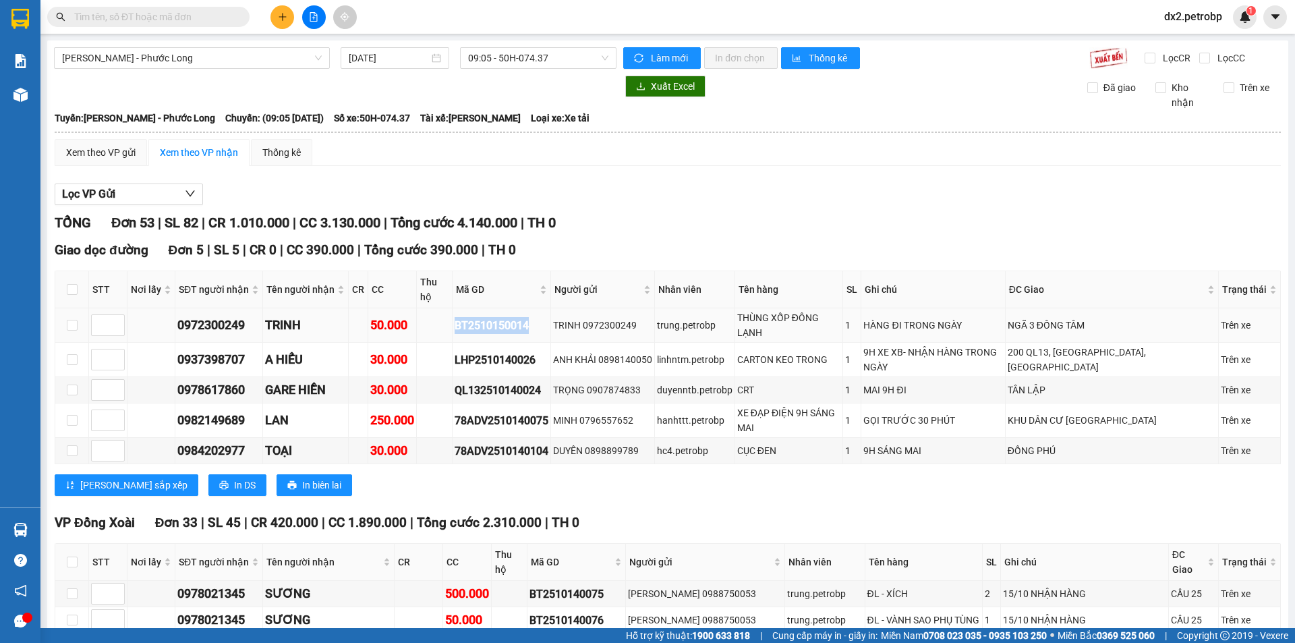
drag, startPoint x: 535, startPoint y: 305, endPoint x: 436, endPoint y: 300, distance: 99.3
click at [436, 308] on tr "0972300249 TRINH 50.000 BT2510150014 TRINH 0972300249 trung.petrobp THÙNG XỐP Đ…" at bounding box center [667, 325] width 1225 height 34
copy div "BT2510150014"
click at [161, 16] on input "text" at bounding box center [153, 16] width 159 height 15
paste input "BT2510150014"
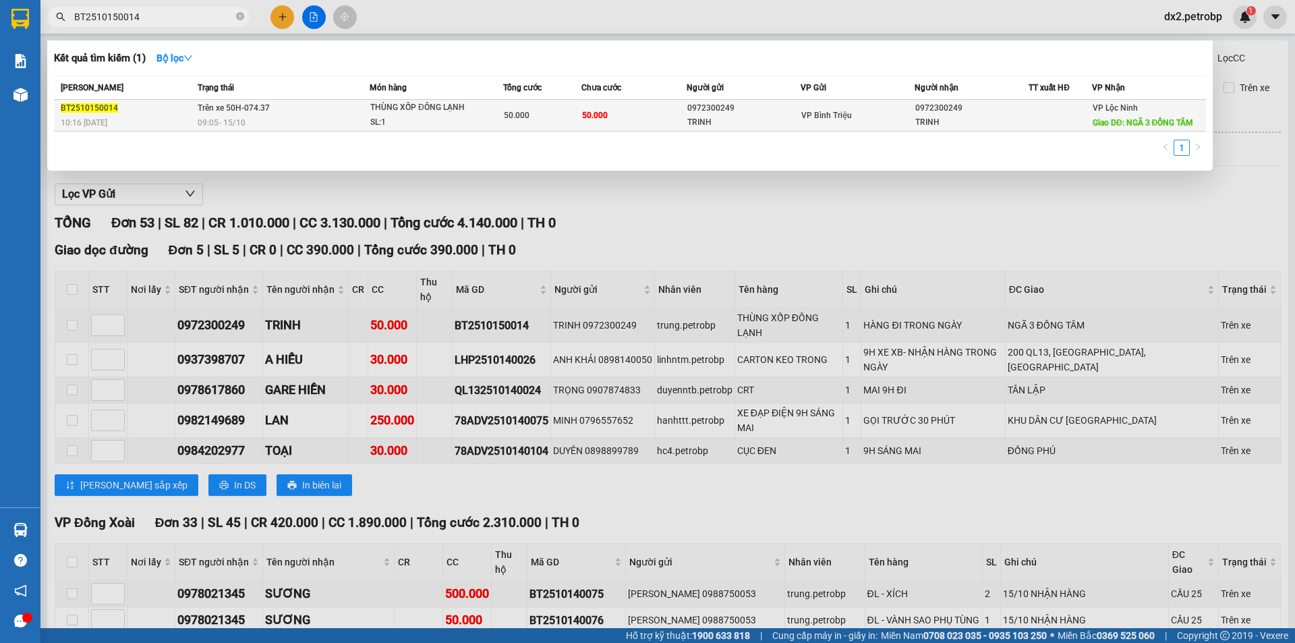
type input "BT2510150014"
click at [442, 121] on div "SL: 1" at bounding box center [420, 122] width 101 height 15
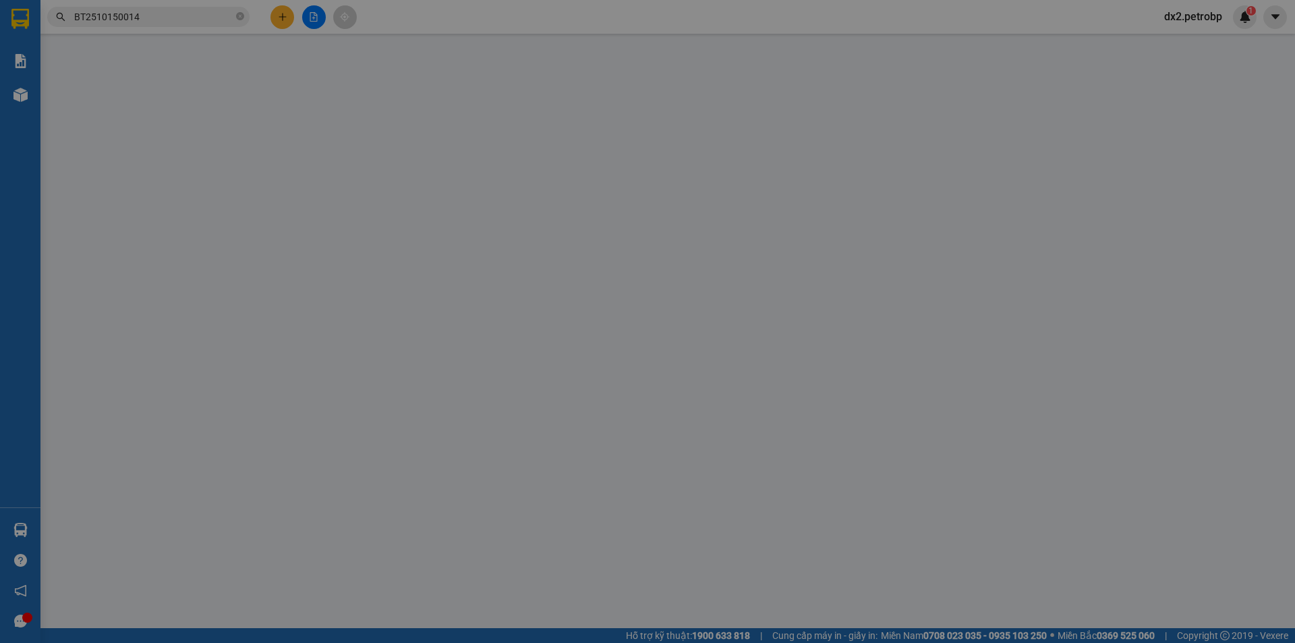
type input "0972300249"
type input "TRINH"
type input "0972300249"
type input "TRINH"
type input "NGÃ 3 ĐỒNG TÂM"
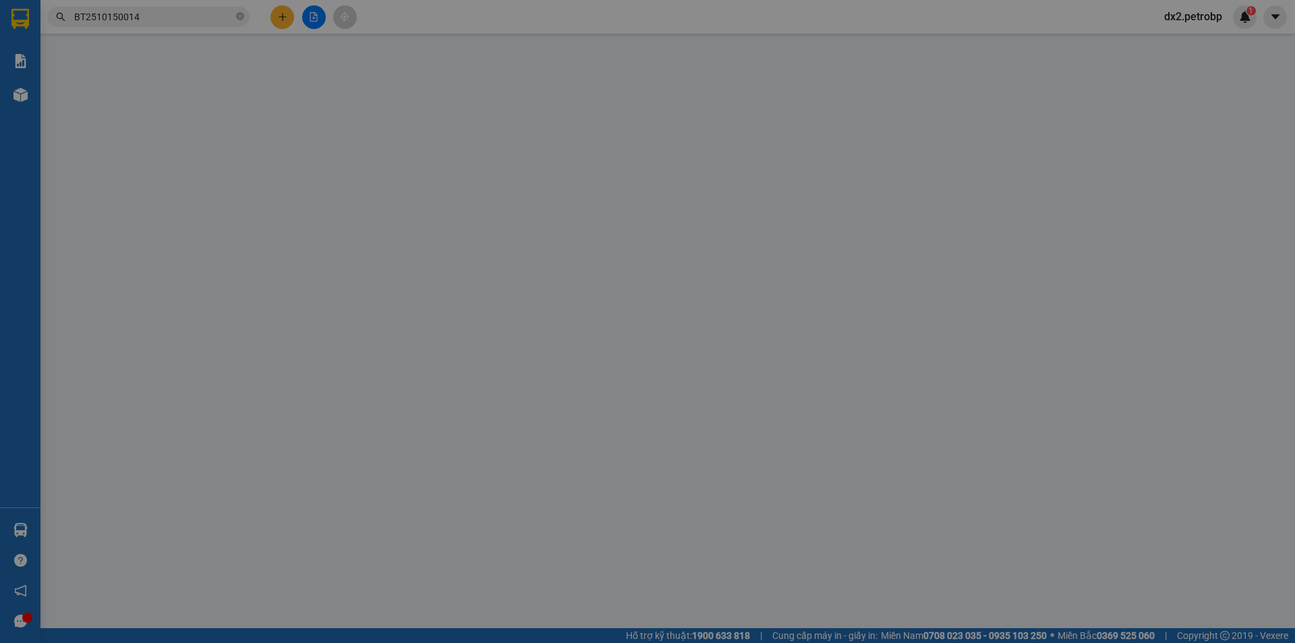
type input "KHÔNG LÀM CHUYỂN KHO,ĐX HỖ TRỢ,TKS"
type input "50.000"
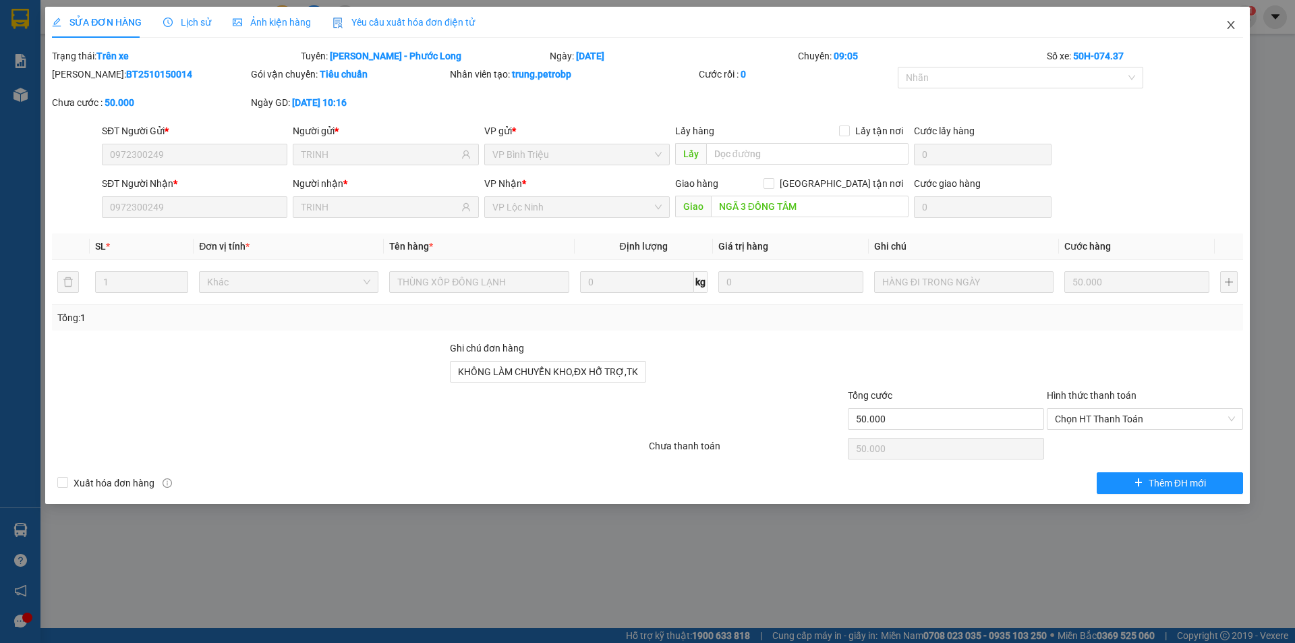
click at [1231, 24] on icon "close" at bounding box center [1229, 25] width 7 height 8
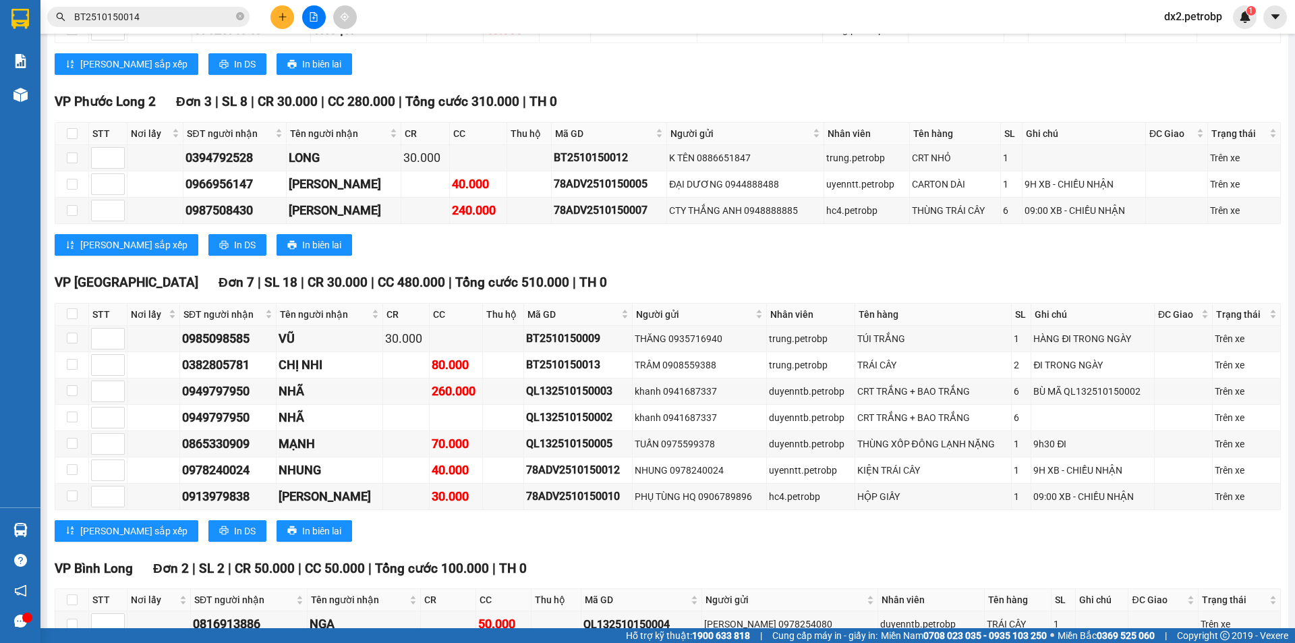
scroll to position [1802, 0]
